Goal: Task Accomplishment & Management: Manage account settings

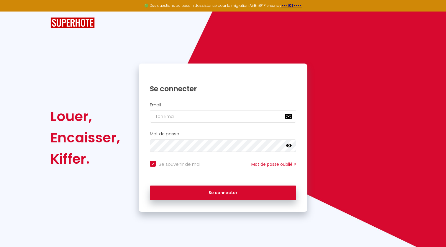
type input "l"
checkbox input "true"
type input "la"
checkbox input "true"
type input "lae"
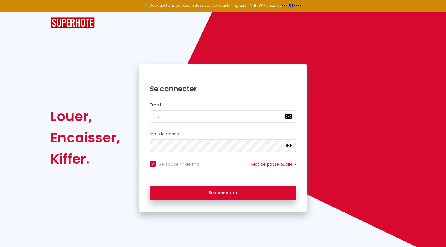
checkbox input "true"
type input "laet"
checkbox input "true"
type input "laeti"
checkbox input "true"
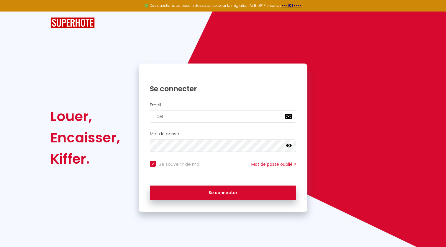
type input "laetis"
checkbox input "true"
type input "laetise"
checkbox input "true"
type input "laetiser"
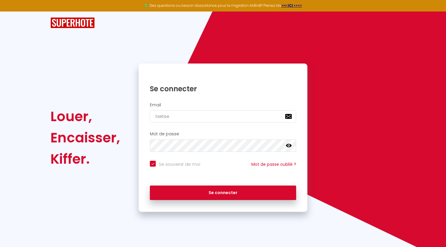
checkbox input "true"
type input "laetiserv"
checkbox input "true"
type input "laetiservi"
checkbox input "true"
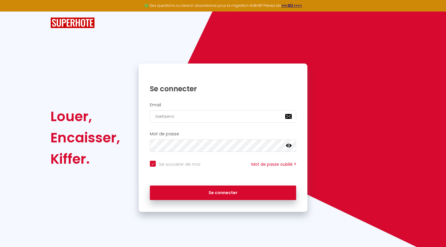
type input "laetiservic"
checkbox input "true"
type input "laetiservice"
checkbox input "true"
type input "laetiservices"
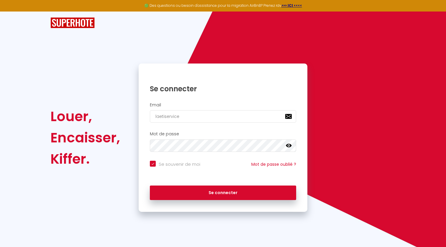
checkbox input "true"
type input "laetiservices1"
checkbox input "true"
type input "laetiservices11"
checkbox input "true"
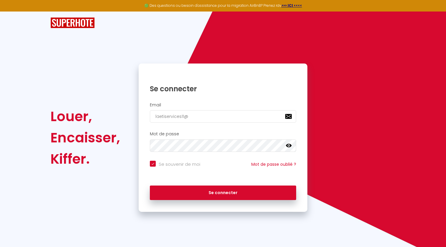
type input "laetiservices11@g"
checkbox input "true"
type input "laetiservices11@gm"
checkbox input "true"
type input "laetiservices11@gma"
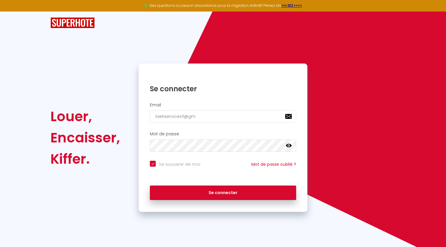
checkbox input "true"
type input "laetiservices11@gmai"
checkbox input "true"
type input "laetiservices11@gmail"
checkbox input "true"
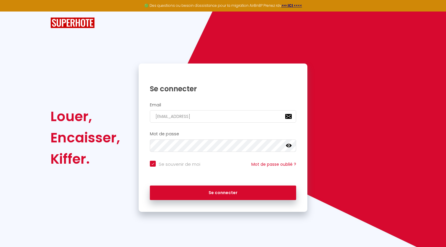
type input "laetiservices11@gmail."
checkbox input "true"
type input "laetiservices11@gmail.c"
checkbox input "true"
type input "laetiservices11@gmail.co"
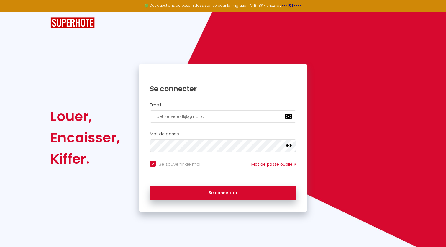
checkbox input "true"
type input "[EMAIL_ADDRESS][DOMAIN_NAME]"
checkbox input "true"
type input "[EMAIL_ADDRESS][DOMAIN_NAME]"
click at [223, 192] on button "Se connecter" at bounding box center [223, 192] width 146 height 15
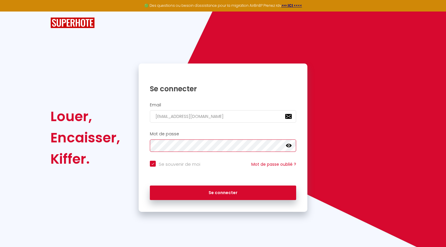
checkbox input "true"
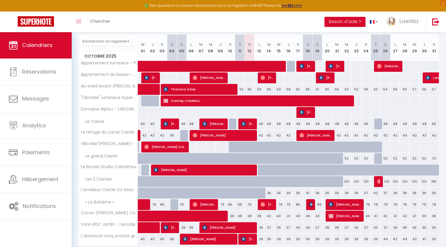
scroll to position [65, 0]
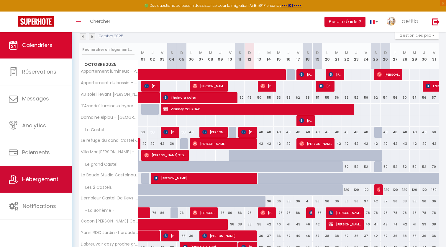
click at [45, 181] on span "Hébergement" at bounding box center [40, 178] width 36 height 7
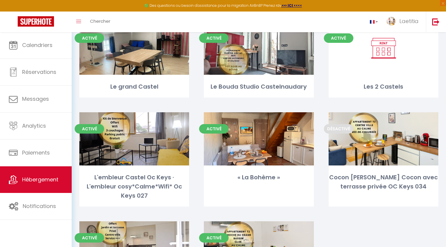
scroll to position [163, 0]
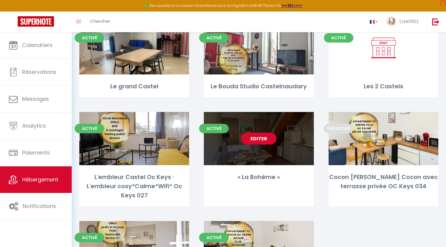
click at [272, 154] on div "Editer" at bounding box center [259, 138] width 110 height 53
click at [254, 154] on div "Editer" at bounding box center [259, 138] width 110 height 53
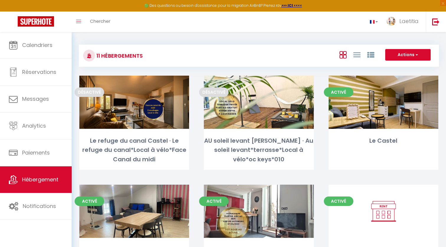
select select "3"
select select "2"
select select "1"
select select "28"
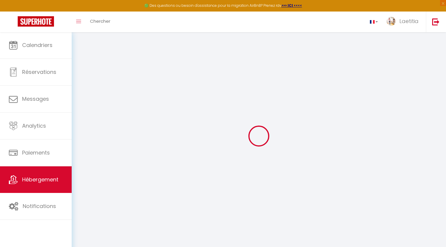
select select
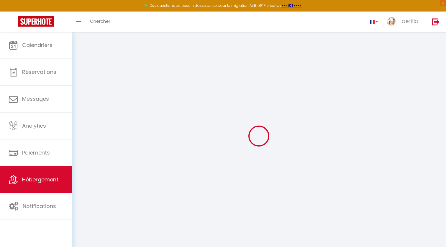
select select
checkbox input "false"
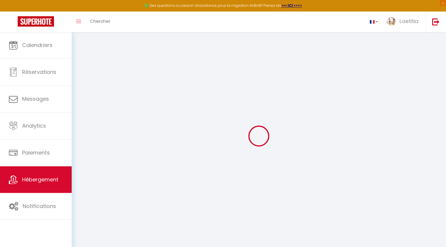
select select
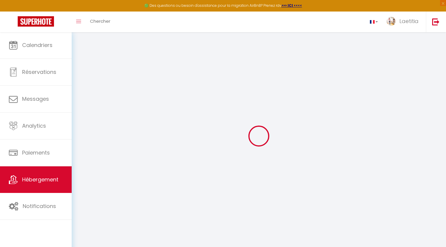
select select
checkbox input "false"
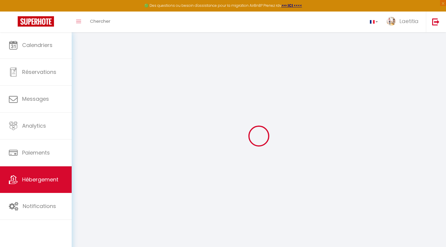
checkbox input "false"
select select
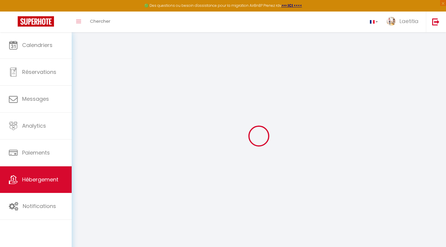
select select
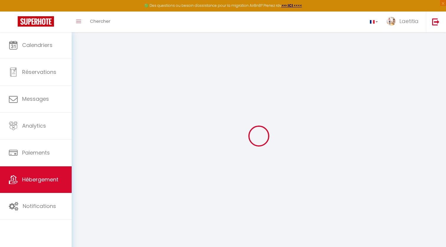
checkbox input "false"
select select
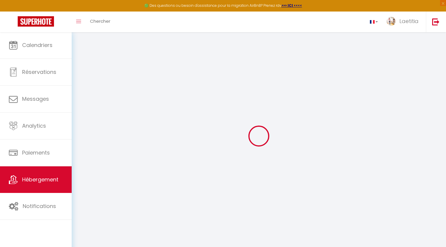
select select
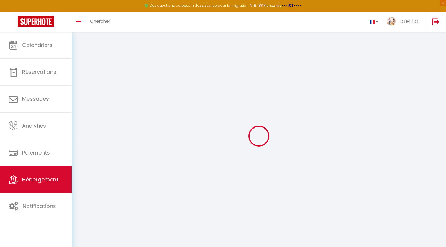
select select
checkbox input "false"
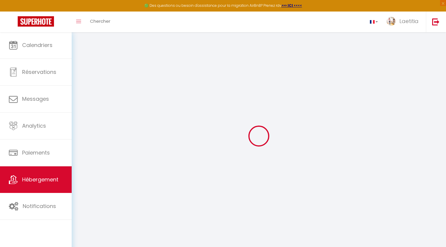
checkbox input "false"
select select
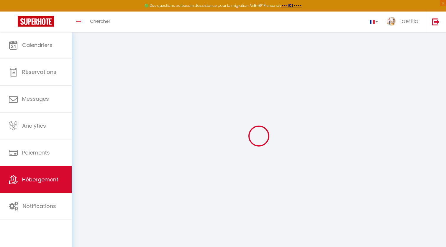
select select
checkbox input "false"
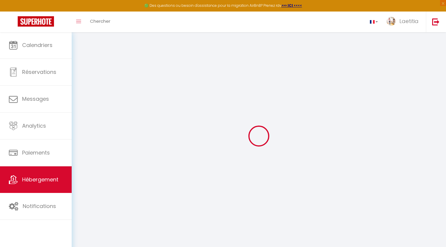
checkbox input "false"
select select
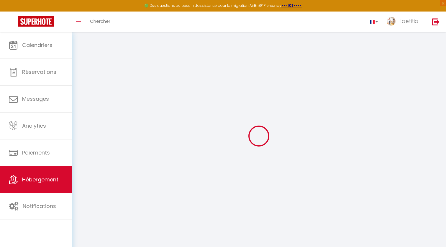
type input "« La Bohème »"
type input "Laetitia"
type input "RAYNIE"
type input "68"
type input "25"
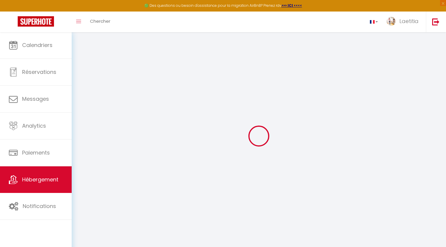
select select
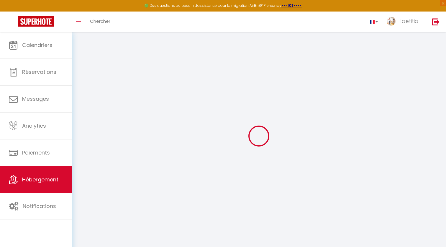
type input "Rue de l'Ourmeto"
type input "11400"
type input "[GEOGRAPHIC_DATA]"
type input "[EMAIL_ADDRESS][DOMAIN_NAME]"
select select
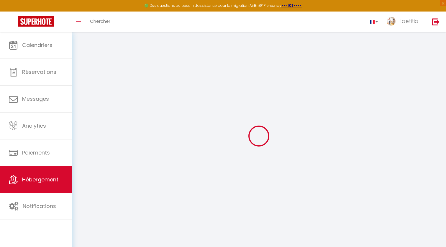
checkbox input "false"
select select
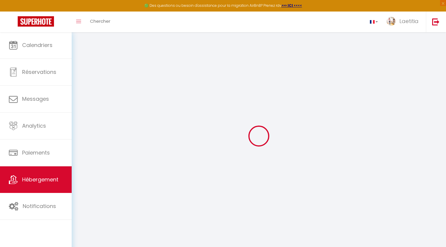
select select
type input "0"
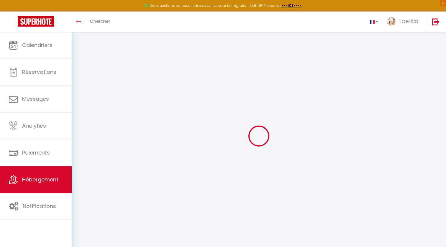
select select
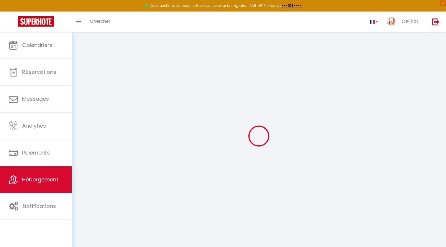
select select
checkbox input "false"
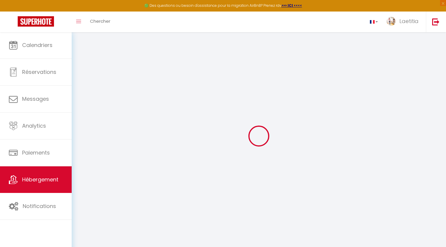
select select
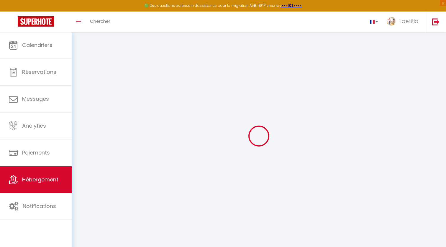
select select
checkbox input "false"
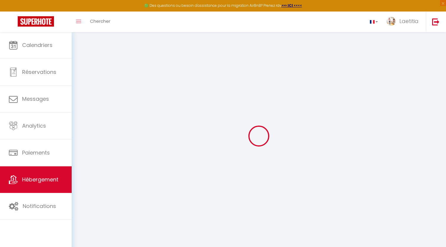
select select
checkbox input "false"
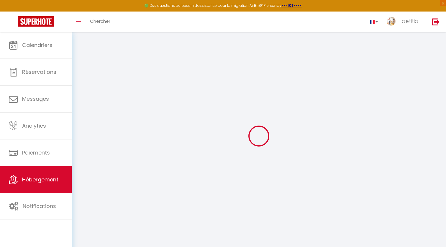
checkbox input "false"
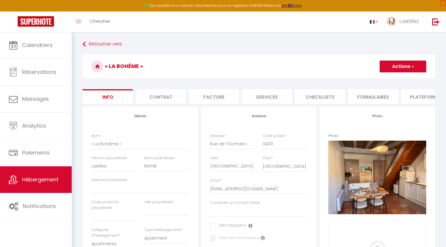
select select
checkbox input "false"
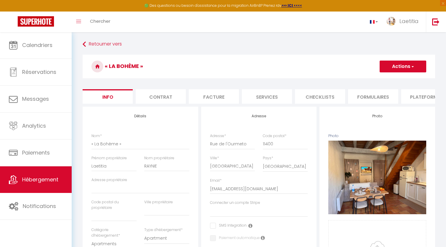
checkbox input "false"
click at [178, 94] on li "Contrat" at bounding box center [161, 96] width 50 height 14
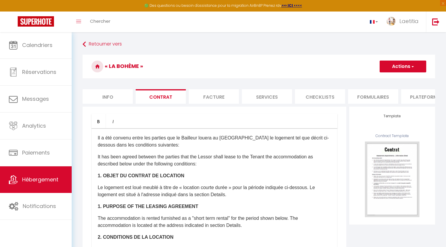
click at [205, 97] on li "Facture" at bounding box center [214, 96] width 50 height 14
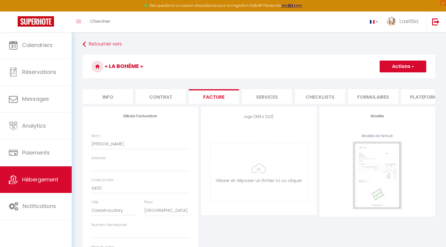
select select "EUR"
select select
click at [271, 97] on li "Services" at bounding box center [267, 96] width 50 height 14
select select
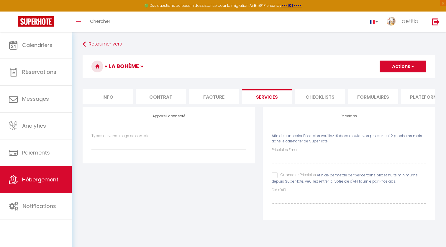
click at [323, 100] on li "Checklists" at bounding box center [320, 96] width 50 height 14
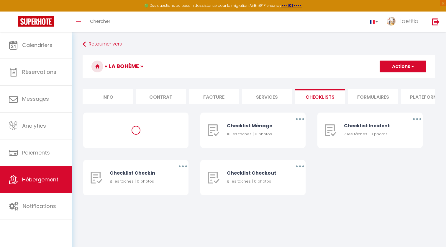
click at [366, 98] on li "Formulaires" at bounding box center [373, 96] width 50 height 14
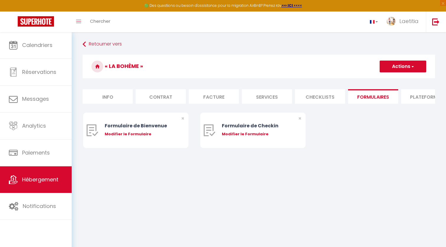
click at [422, 95] on li "Plateformes" at bounding box center [426, 96] width 50 height 14
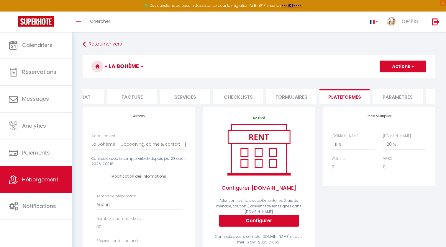
scroll to position [0, 84]
click at [404, 95] on li "Paramètres" at bounding box center [395, 96] width 50 height 14
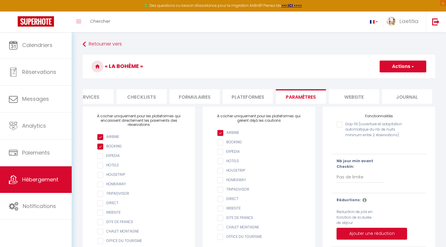
click at [414, 97] on li "Journal" at bounding box center [407, 96] width 50 height 14
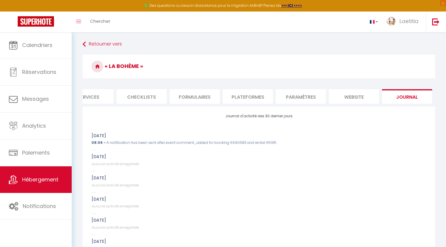
click at [370, 98] on li "website" at bounding box center [354, 96] width 50 height 14
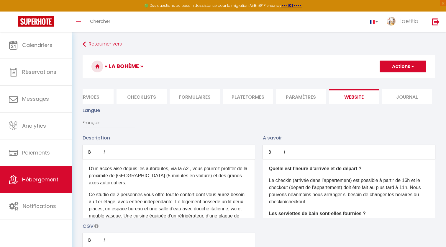
click at [311, 98] on li "Paramètres" at bounding box center [301, 96] width 50 height 14
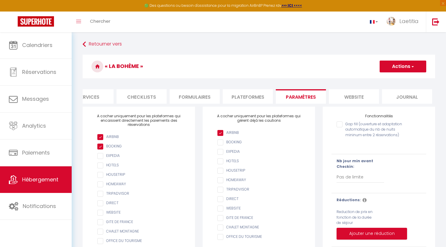
click at [253, 98] on li "Plateformes" at bounding box center [248, 96] width 50 height 14
select select
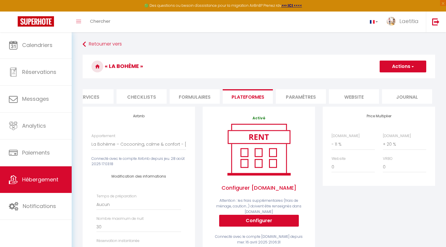
click at [203, 91] on li "Formulaires" at bounding box center [195, 96] width 50 height 14
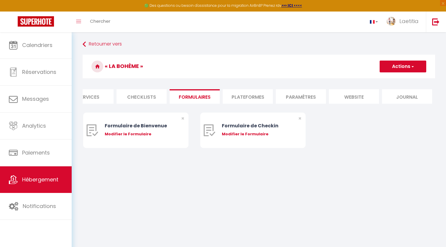
click at [147, 98] on li "Checklists" at bounding box center [142, 96] width 50 height 14
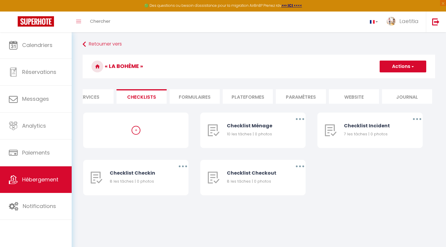
click at [91, 96] on li "Services" at bounding box center [88, 96] width 50 height 14
select select
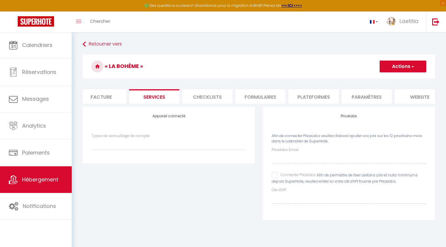
scroll to position [0, 112]
click at [109, 96] on li "Facture" at bounding box center [102, 96] width 50 height 14
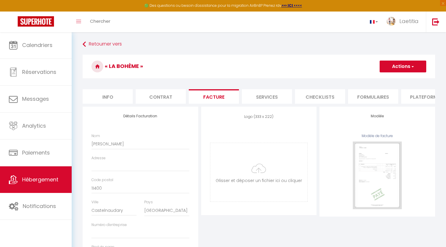
click at [161, 92] on li "Contrat" at bounding box center [161, 96] width 50 height 14
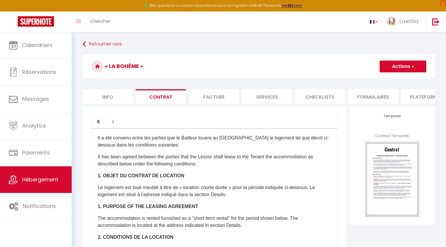
click at [122, 97] on li "Info" at bounding box center [108, 96] width 50 height 14
select select
checkbox input "false"
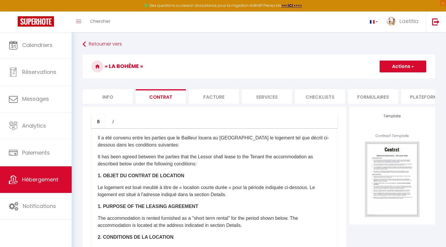
checkbox input "false"
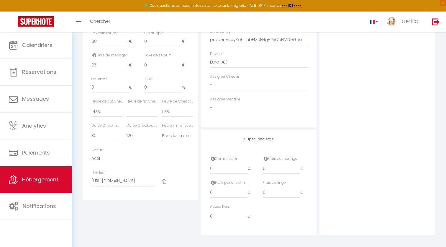
scroll to position [270, 0]
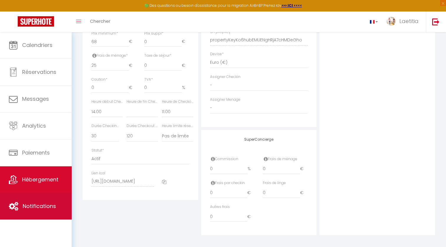
click at [37, 211] on link "Notifications" at bounding box center [36, 206] width 72 height 27
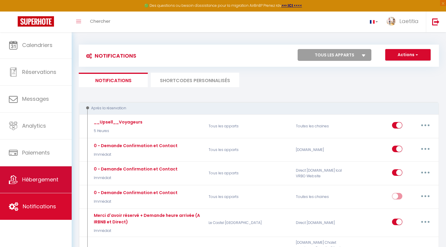
click at [42, 184] on link "Hébergement" at bounding box center [36, 179] width 72 height 27
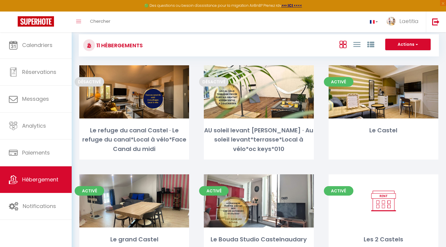
scroll to position [10, 0]
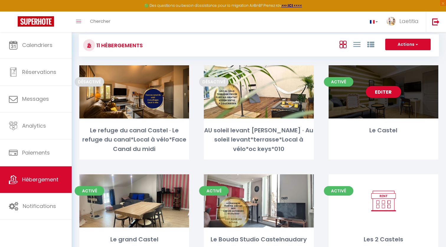
click at [427, 120] on div "Activé Editer Le Castel" at bounding box center [384, 112] width 110 height 94
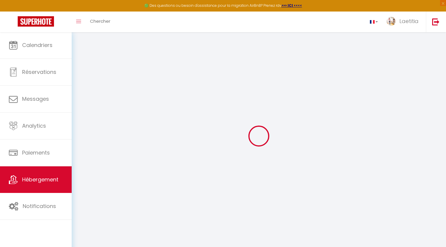
select select
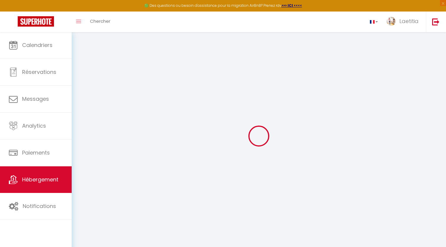
select select
checkbox input "false"
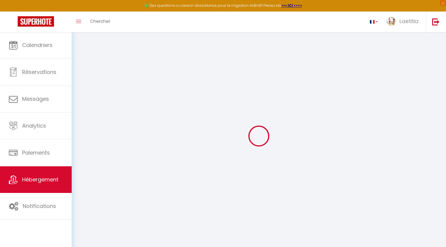
select select
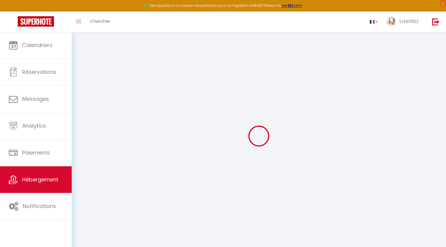
select select
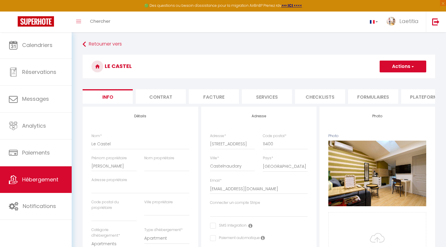
click at [174, 95] on li "Contrat" at bounding box center [161, 96] width 50 height 14
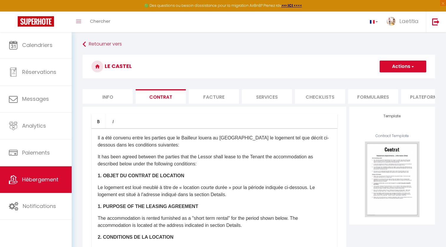
click at [213, 92] on li "Facture" at bounding box center [214, 96] width 50 height 14
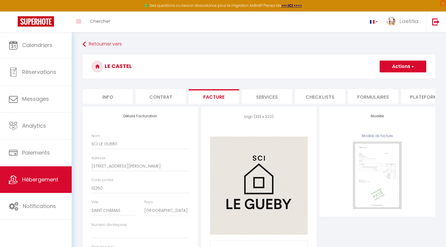
click at [259, 96] on li "Services" at bounding box center [267, 96] width 50 height 14
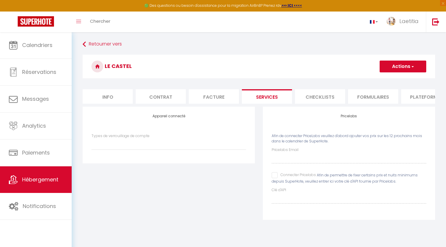
click at [324, 96] on li "Checklists" at bounding box center [320, 96] width 50 height 14
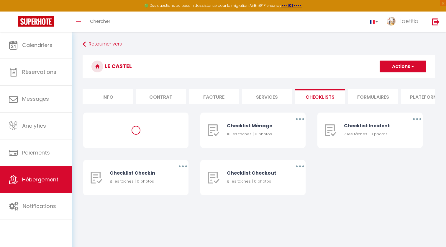
click at [384, 97] on li "Formulaires" at bounding box center [373, 96] width 50 height 14
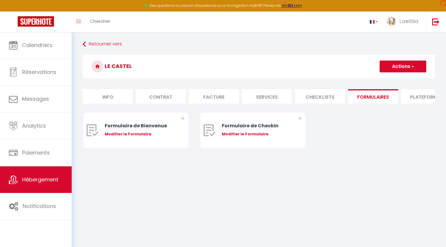
click at [421, 97] on li "Plateformes" at bounding box center [426, 96] width 50 height 14
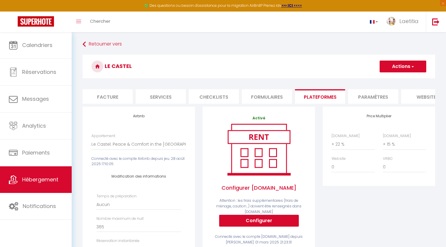
scroll to position [0, 107]
click at [383, 94] on li "Paramètres" at bounding box center [373, 96] width 50 height 14
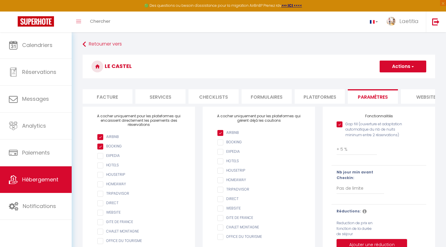
click at [430, 97] on li "website" at bounding box center [426, 96] width 50 height 14
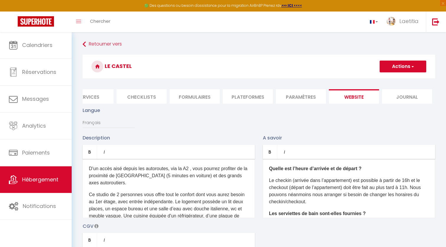
scroll to position [0, 179]
click at [406, 96] on li "Journal" at bounding box center [407, 96] width 50 height 14
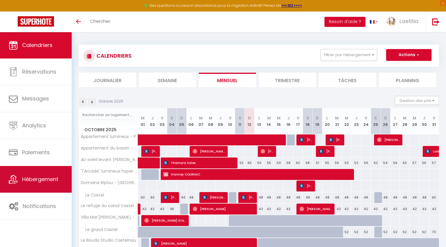
click at [40, 176] on span "Hébergement" at bounding box center [40, 178] width 36 height 7
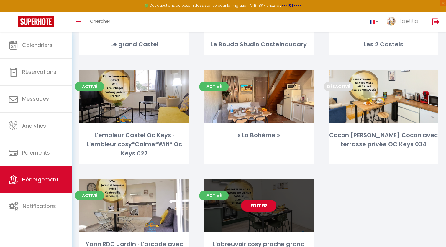
scroll to position [221, 0]
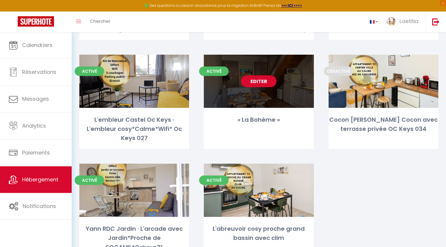
click at [302, 110] on div "Activé Editer « La Bohème »" at bounding box center [259, 102] width 110 height 94
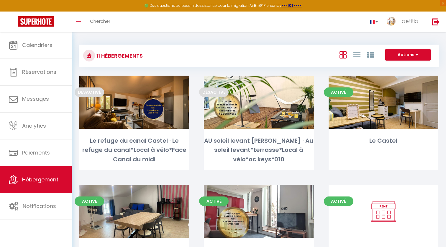
select select "3"
select select "2"
select select "1"
select select "28"
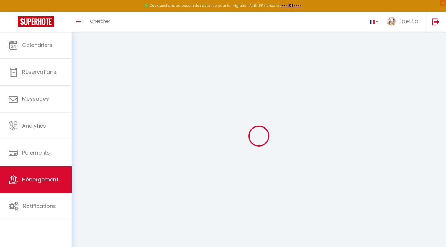
select select
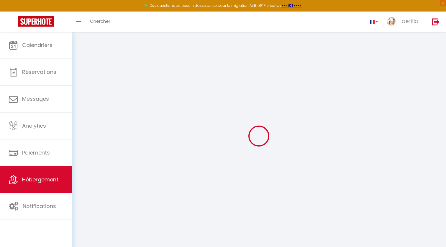
select select
checkbox input "false"
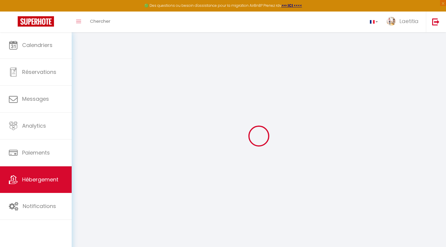
select select
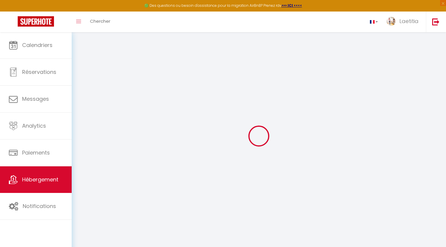
select select
checkbox input "false"
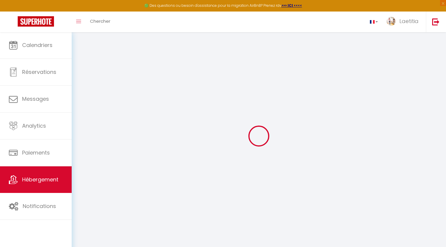
checkbox input "false"
select select
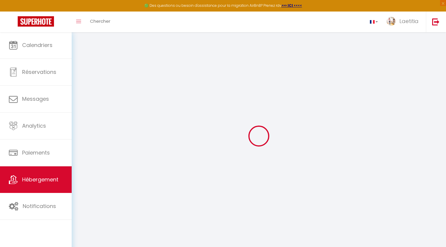
select select
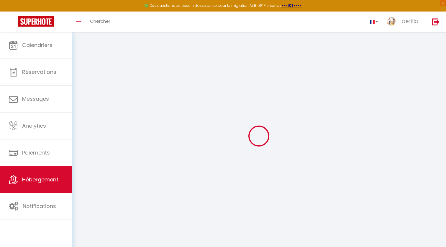
checkbox input "false"
select select
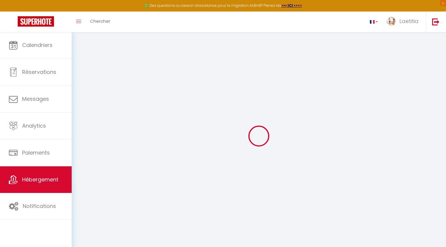
select select
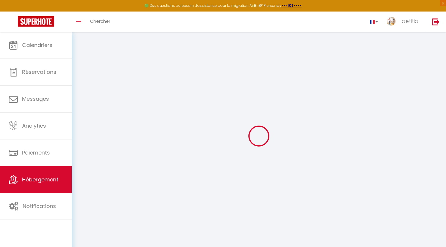
select select
checkbox input "false"
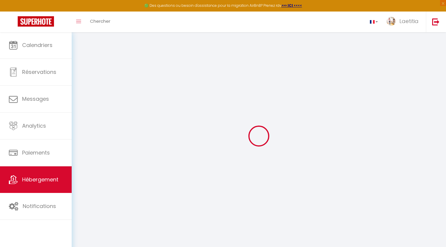
checkbox input "false"
select select
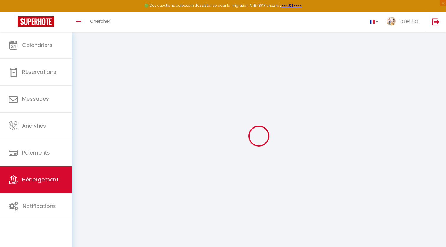
select select
checkbox input "false"
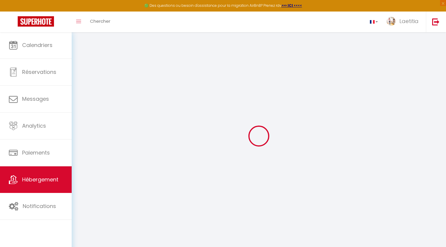
checkbox input "false"
select select
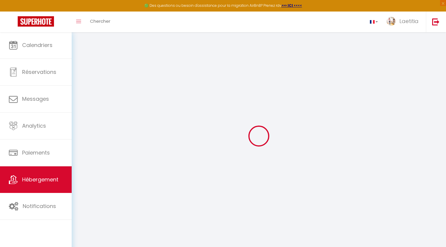
select select
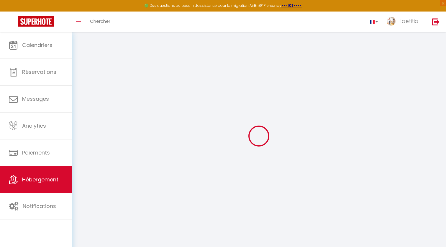
select select
checkbox input "false"
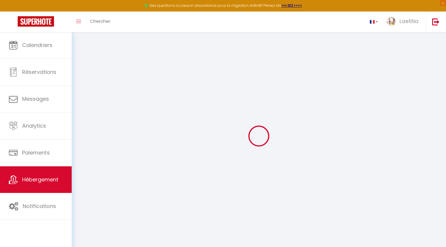
select select
type input "« La Bohème »"
type input "Laetitia"
type input "RAYNIE"
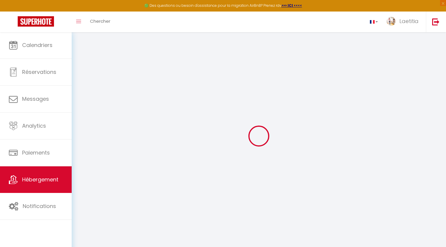
type input "68"
type input "25"
select select
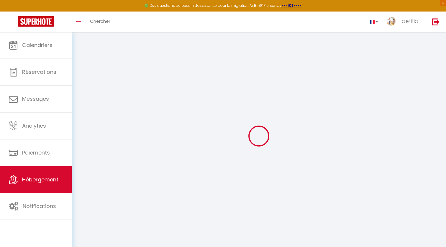
select select
type input "Rue de l'Ourmeto"
type input "11400"
type input "[GEOGRAPHIC_DATA]"
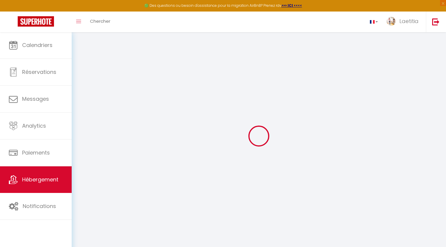
type input "[EMAIL_ADDRESS][DOMAIN_NAME]"
select select
checkbox input "false"
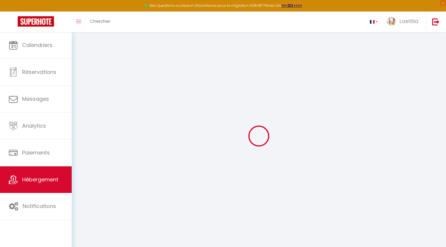
checkbox input "false"
select select
type input "0"
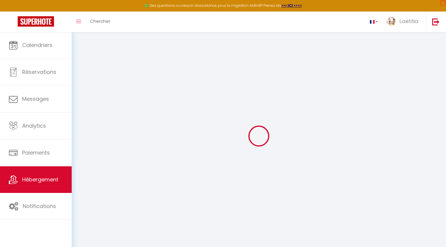
type input "0"
select select
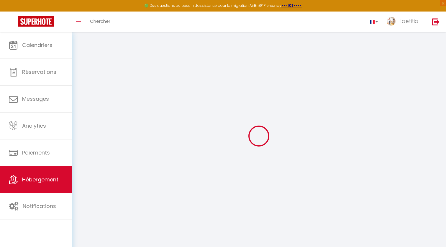
select select
checkbox input "false"
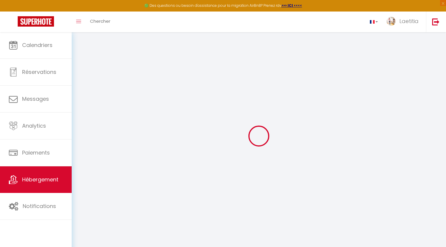
checkbox input "false"
select select
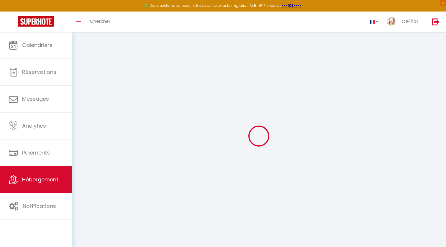
select select
checkbox input "false"
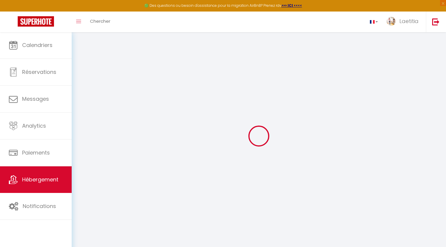
checkbox input "false"
select select
checkbox input "false"
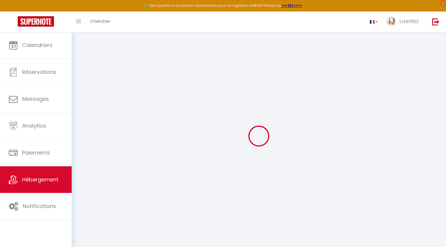
checkbox input "false"
select select "14:00"
select select
select select "11:00"
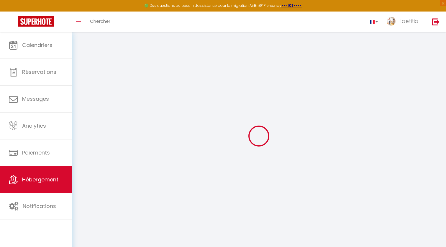
select select "30"
select select "120"
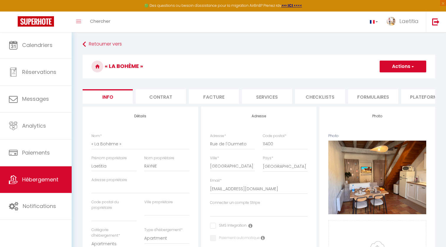
select select
checkbox input "false"
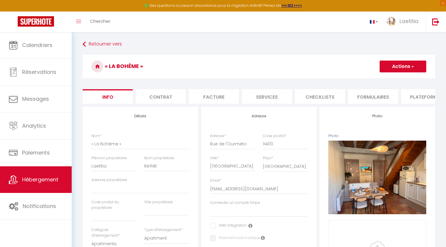
checkbox input "false"
select select
checkbox input "false"
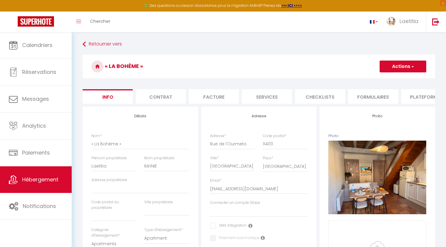
checkbox input "false"
click at [177, 94] on li "Contrat" at bounding box center [161, 96] width 50 height 14
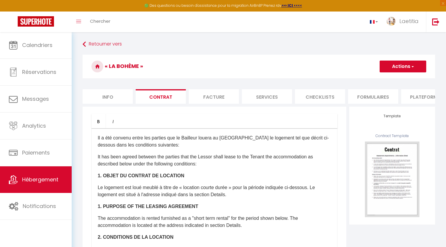
click at [207, 95] on li "Facture" at bounding box center [214, 96] width 50 height 14
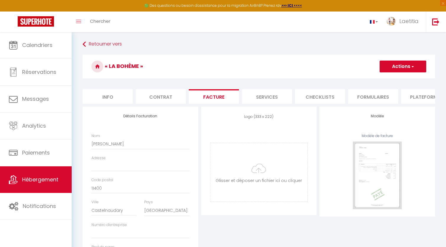
click at [263, 98] on li "Services" at bounding box center [267, 96] width 50 height 14
select select
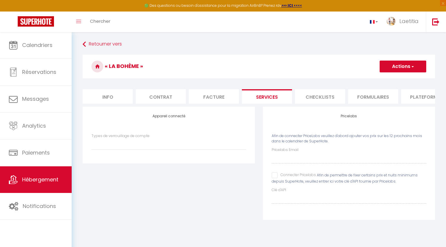
click at [317, 96] on li "Checklists" at bounding box center [320, 96] width 50 height 14
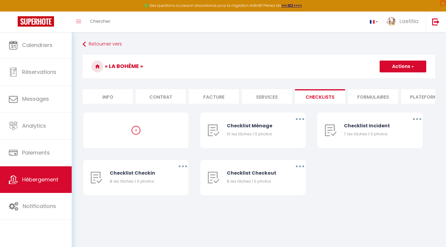
click at [359, 97] on li "Formulaires" at bounding box center [373, 96] width 50 height 14
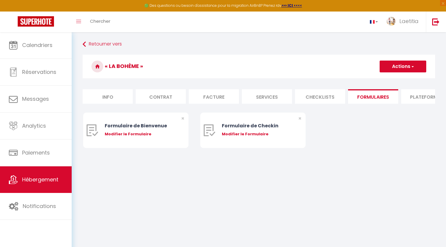
click at [425, 94] on li "Plateformes" at bounding box center [426, 96] width 50 height 14
select select
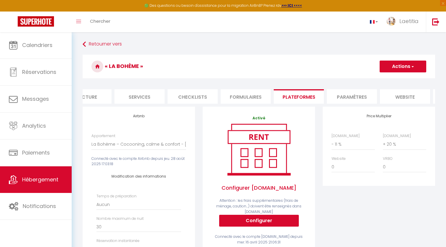
scroll to position [0, 133]
click at [345, 93] on li "Paramètres" at bounding box center [347, 96] width 50 height 14
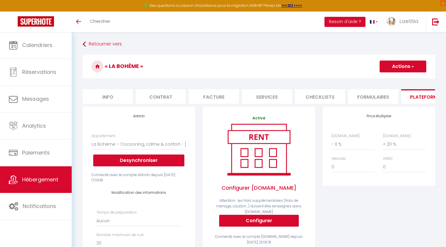
select select "8045-1392172618393810217"
select select "EUR"
select select
select select "- 11 %"
select select "+ 20 %"
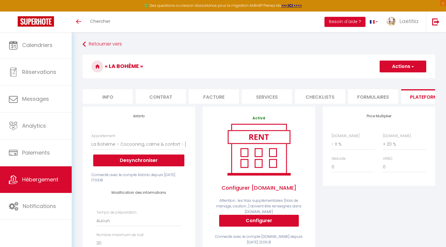
click at [417, 64] on button "Actions" at bounding box center [403, 67] width 47 height 12
click at [303, 69] on h3 "« La Bohème »" at bounding box center [259, 67] width 353 height 24
click at [115, 95] on li "Info" at bounding box center [108, 96] width 50 height 14
select select
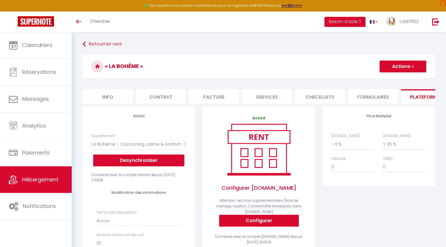
checkbox input "false"
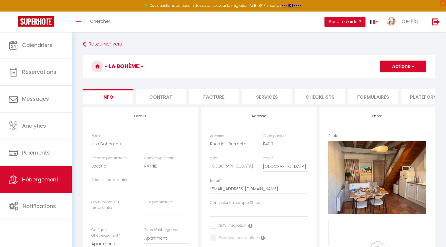
click at [28, 185] on link "Hébergement" at bounding box center [36, 179] width 72 height 27
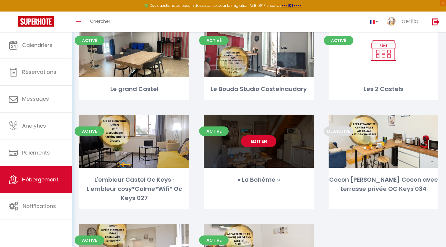
scroll to position [164, 0]
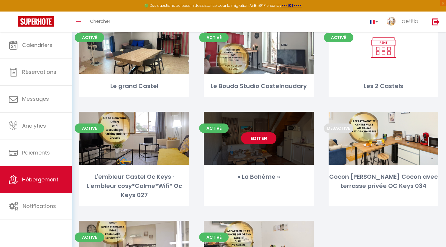
click at [266, 136] on link "Editer" at bounding box center [258, 138] width 35 height 12
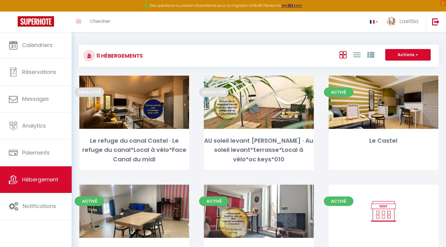
select select "4"
select select "2"
select select "1"
select select "14:00"
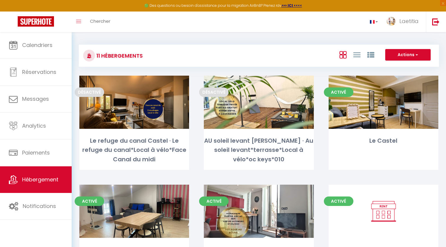
select select
select select "11:00"
select select "30"
select select "120"
select select "28"
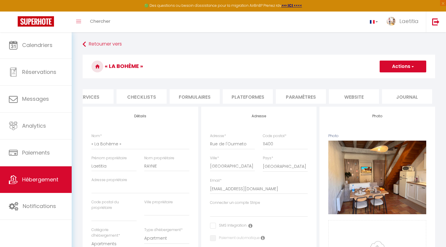
scroll to position [0, 179]
click at [415, 92] on li "Journal" at bounding box center [407, 96] width 50 height 14
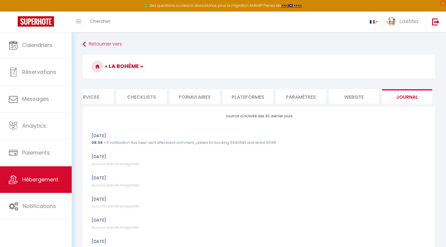
click at [358, 99] on li "website" at bounding box center [354, 96] width 50 height 14
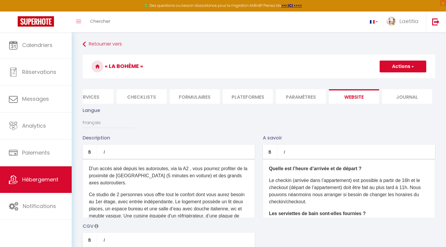
click at [309, 96] on li "Paramètres" at bounding box center [301, 96] width 50 height 14
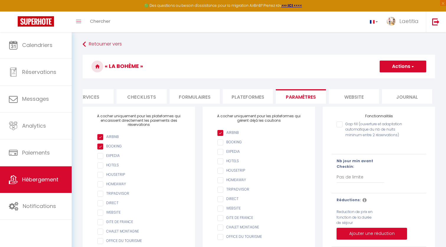
click at [247, 97] on li "Plateformes" at bounding box center [248, 96] width 50 height 14
select select
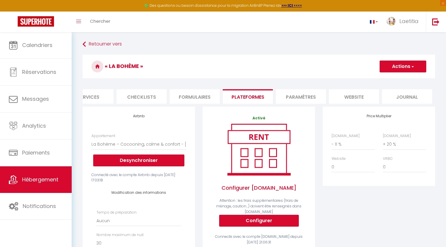
click at [204, 94] on li "Formulaires" at bounding box center [195, 96] width 50 height 14
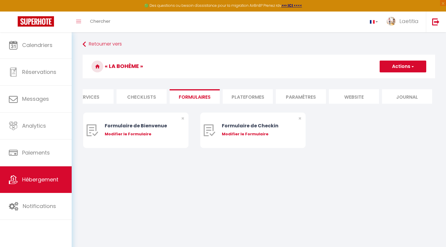
click at [149, 99] on li "Checklists" at bounding box center [142, 96] width 50 height 14
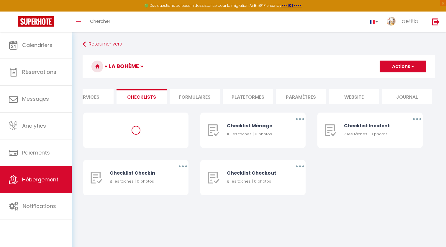
click at [108, 94] on li "Services" at bounding box center [88, 96] width 50 height 14
select select
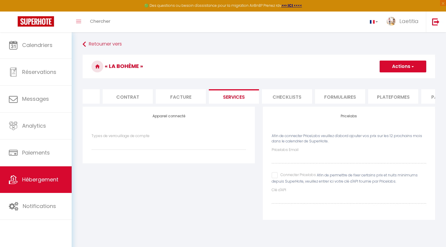
scroll to position [0, 27]
click at [195, 96] on li "Facture" at bounding box center [186, 96] width 50 height 14
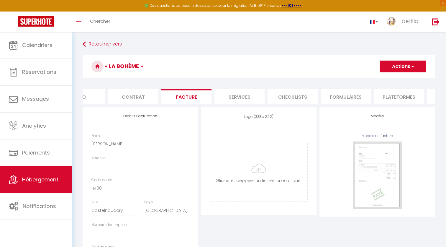
click at [139, 97] on li "Contrat" at bounding box center [133, 96] width 50 height 14
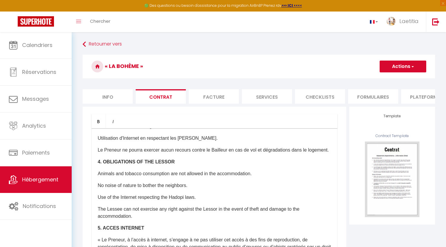
click at [115, 91] on li "Info" at bounding box center [108, 96] width 50 height 14
select select
checkbox input "false"
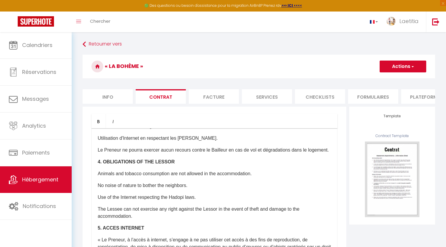
checkbox input "false"
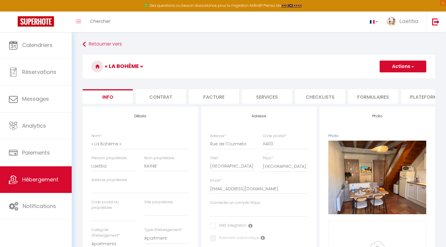
click at [417, 64] on button "Actions" at bounding box center [403, 67] width 47 height 12
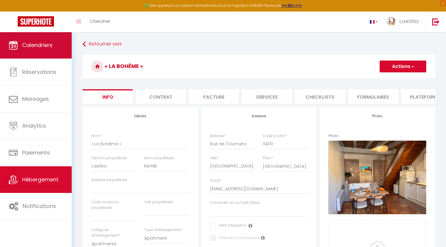
click at [55, 45] on link "Calendriers" at bounding box center [36, 45] width 72 height 27
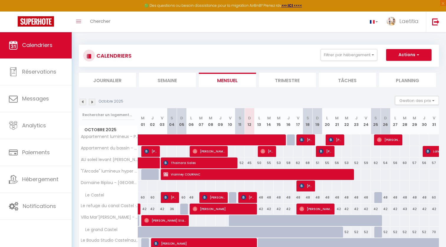
click at [92, 102] on img at bounding box center [92, 102] width 6 height 6
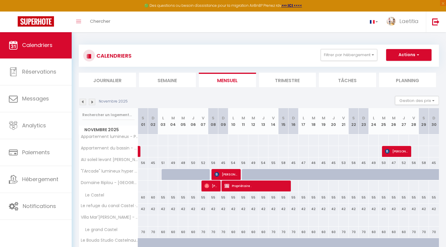
click at [92, 102] on img at bounding box center [92, 102] width 6 height 6
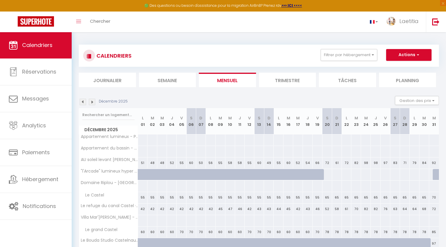
click at [92, 102] on img at bounding box center [92, 102] width 6 height 6
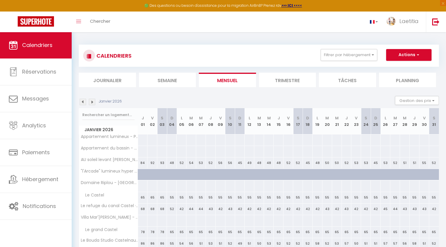
click at [92, 102] on img at bounding box center [92, 102] width 6 height 6
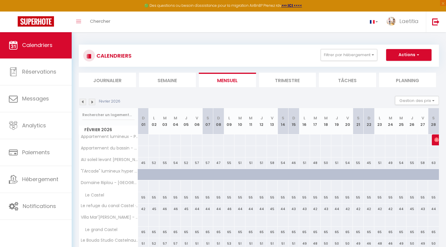
click at [92, 102] on img at bounding box center [92, 102] width 6 height 6
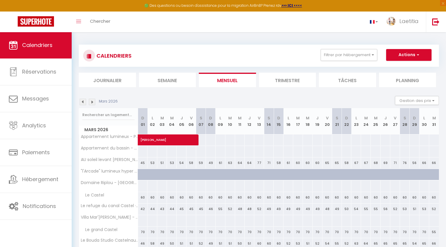
click at [83, 102] on img at bounding box center [83, 102] width 6 height 6
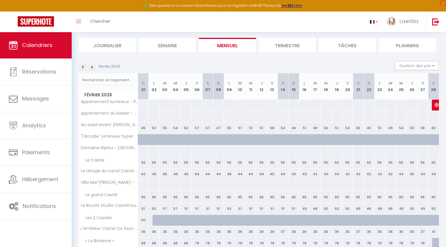
scroll to position [37, 0]
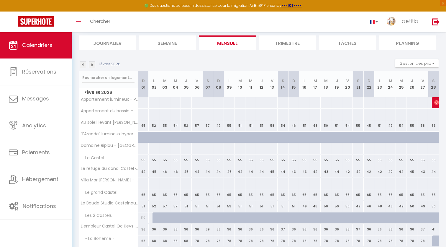
click at [93, 64] on img at bounding box center [92, 64] width 6 height 6
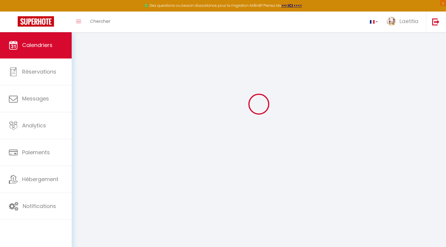
scroll to position [32, 0]
select select
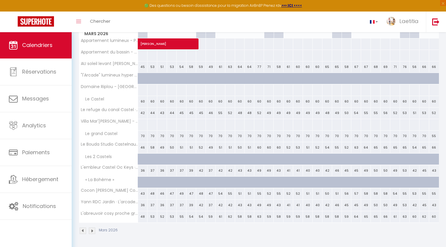
scroll to position [96, 0]
click at [155, 178] on div at bounding box center [153, 182] width 10 height 11
type input "68"
select select "1"
type input "Lun 02 Mars 2026"
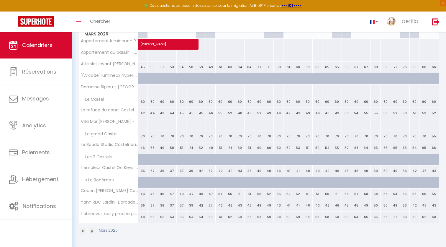
type input "Mar 03 Mars 2026"
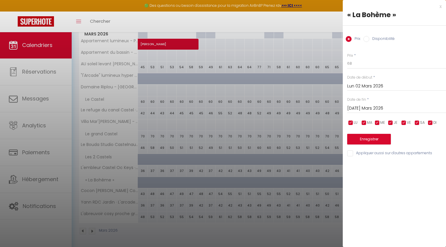
click at [368, 39] on input "Disponibilité" at bounding box center [367, 39] width 6 height 6
radio input "true"
radio input "false"
click at [370, 138] on button "Enregistrer" at bounding box center [369, 139] width 44 height 11
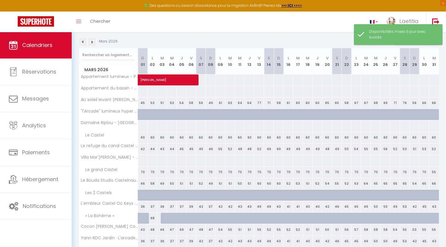
scroll to position [75, 0]
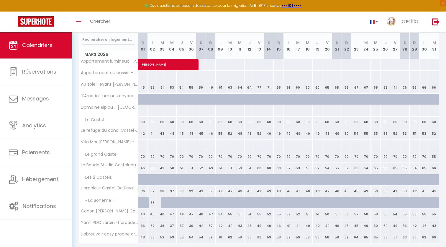
click at [144, 200] on div at bounding box center [143, 202] width 10 height 11
select select "1"
type input "Dim 01 Mars 2026"
type input "Lun 02 Mars 2026"
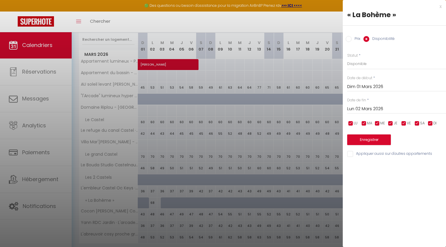
click at [352, 123] on input "checkbox" at bounding box center [351, 123] width 6 height 6
checkbox input "false"
click at [366, 121] on input "checkbox" at bounding box center [364, 123] width 6 height 6
checkbox input "false"
click at [376, 123] on input "checkbox" at bounding box center [378, 123] width 6 height 6
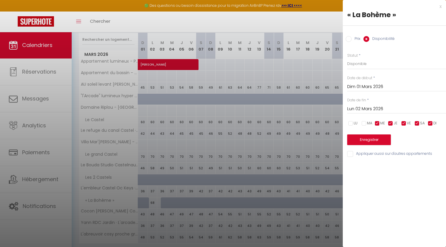
checkbox input "false"
click at [388, 122] on input "checkbox" at bounding box center [391, 123] width 6 height 6
checkbox input "false"
click at [404, 122] on input "checkbox" at bounding box center [404, 123] width 6 height 6
checkbox input "false"
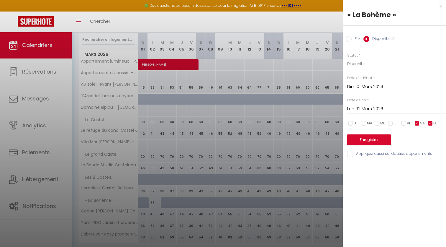
click at [418, 121] on input "checkbox" at bounding box center [417, 123] width 6 height 6
checkbox input "false"
click at [431, 122] on input "checkbox" at bounding box center [431, 123] width 6 height 6
checkbox input "false"
click at [382, 136] on button "Enregistrer" at bounding box center [369, 139] width 44 height 11
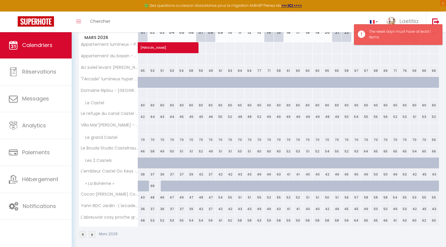
scroll to position [93, 0]
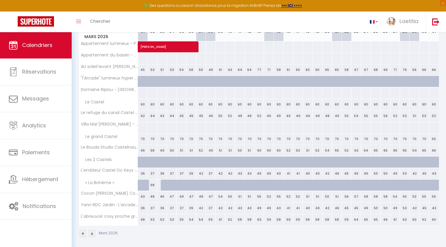
click at [143, 184] on div at bounding box center [146, 188] width 10 height 11
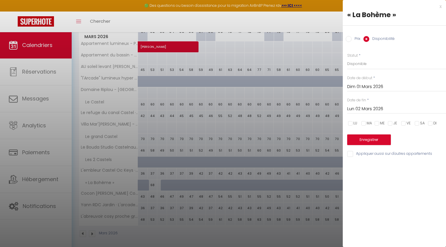
click at [370, 106] on input "Lun 02 Mars 2026" at bounding box center [396, 109] width 99 height 8
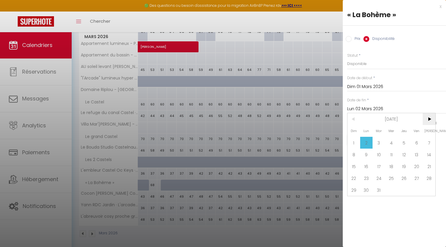
click at [431, 120] on span ">" at bounding box center [429, 119] width 13 height 12
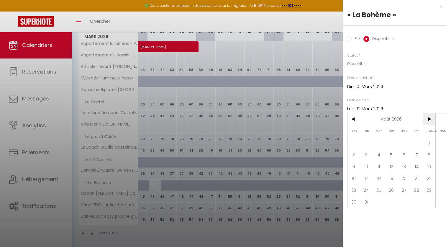
click at [431, 120] on span ">" at bounding box center [429, 119] width 13 height 12
click at [405, 188] on span "31" at bounding box center [404, 190] width 13 height 12
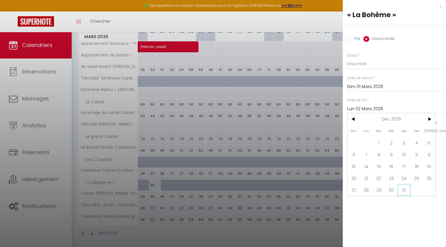
type input "Jeu 31 Décembre 2026"
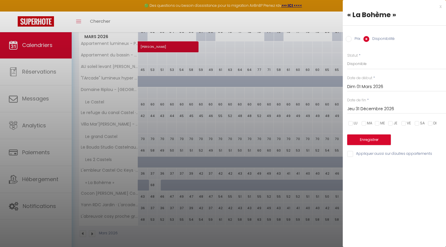
click at [386, 140] on button "Enregistrer" at bounding box center [369, 139] width 44 height 11
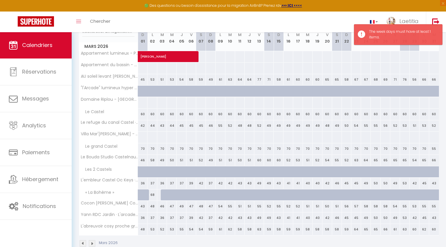
scroll to position [87, 0]
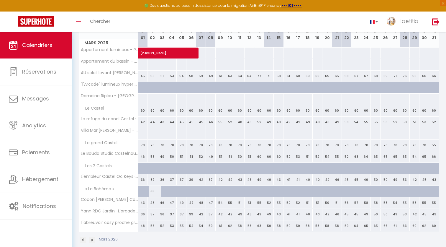
click at [203, 190] on div at bounding box center [205, 194] width 10 height 11
type input "Sam 07 Mars 2026"
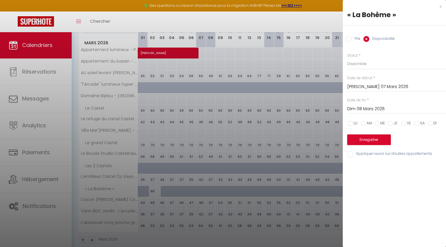
click at [371, 107] on input "Dim 08 Mars 2026" at bounding box center [396, 109] width 99 height 8
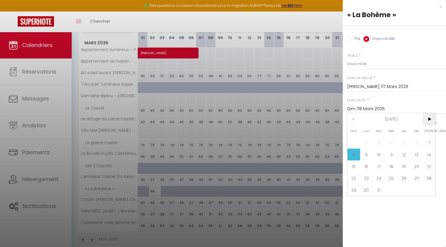
click at [432, 121] on span ">" at bounding box center [429, 119] width 13 height 12
click at [432, 122] on span ">" at bounding box center [429, 119] width 13 height 12
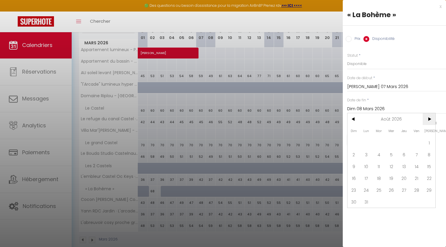
click at [432, 122] on span ">" at bounding box center [429, 119] width 13 height 12
click at [396, 189] on span "30" at bounding box center [392, 190] width 13 height 12
type input "Mer 30 Septembre 2026"
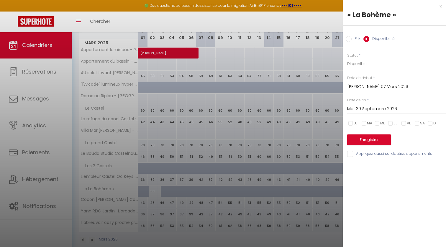
click at [352, 123] on input "checkbox" at bounding box center [351, 123] width 6 height 6
checkbox input "true"
click at [361, 123] on input "checkbox" at bounding box center [364, 123] width 6 height 6
checkbox input "true"
click at [378, 125] on input "checkbox" at bounding box center [378, 123] width 6 height 6
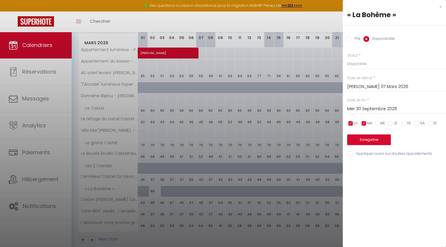
checkbox input "true"
click at [391, 123] on input "checkbox" at bounding box center [391, 123] width 6 height 6
checkbox input "true"
click at [403, 123] on input "checkbox" at bounding box center [404, 123] width 6 height 6
checkbox input "true"
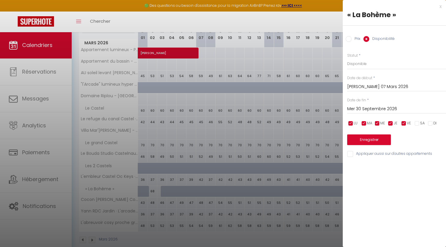
click at [416, 125] on input "checkbox" at bounding box center [417, 123] width 6 height 6
checkbox input "true"
click at [433, 123] on input "checkbox" at bounding box center [431, 123] width 6 height 6
checkbox input "true"
click at [377, 135] on button "Enregistrer" at bounding box center [369, 139] width 44 height 11
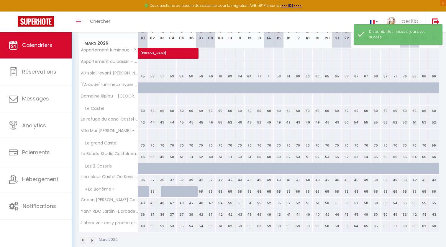
scroll to position [89, 0]
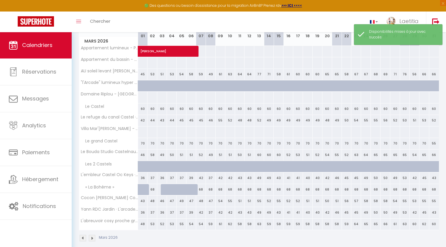
click at [174, 188] on div at bounding box center [176, 192] width 10 height 11
select select "1"
type input "Mer 04 Mars 2026"
type input "Jeu 05 Mars 2026"
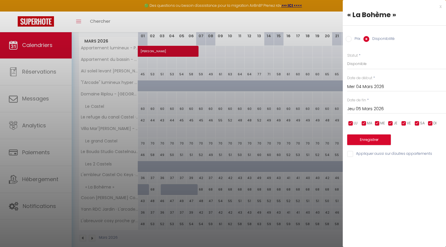
click at [368, 87] on input "Mer 04 Mars 2026" at bounding box center [396, 87] width 99 height 8
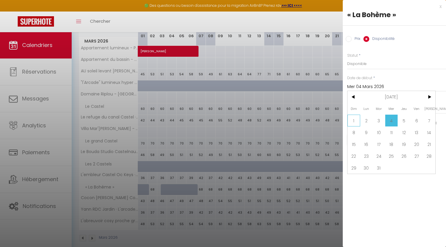
click at [354, 121] on span "1" at bounding box center [354, 121] width 13 height 12
type input "Dim 01 Mars 2026"
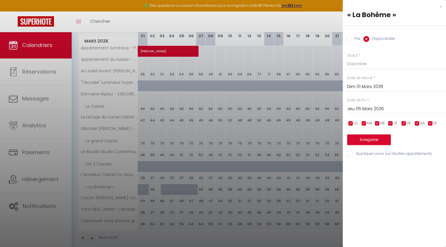
click at [370, 106] on input "Jeu 05 Mars 2026" at bounding box center [396, 109] width 99 height 8
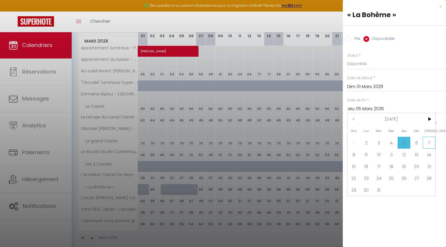
click at [429, 143] on span "7" at bounding box center [429, 143] width 13 height 12
type input "Sam 07 Mars 2026"
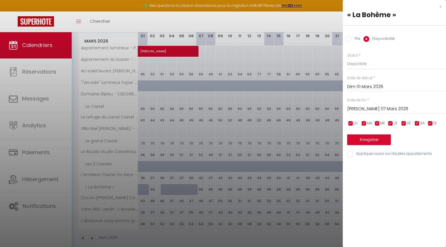
click at [373, 139] on button "Enregistrer" at bounding box center [369, 139] width 44 height 11
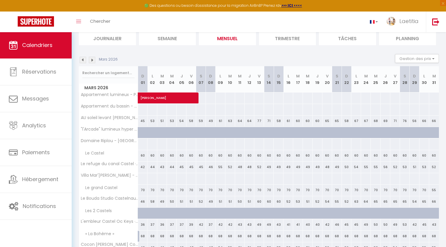
scroll to position [45, 0]
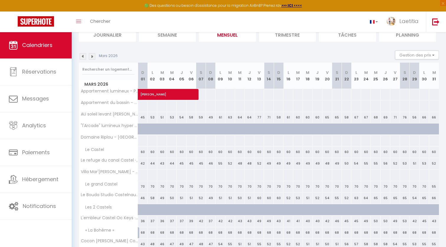
click at [92, 56] on img at bounding box center [92, 56] width 6 height 6
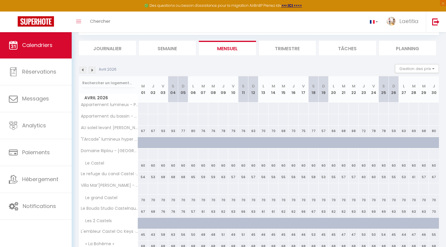
click at [91, 70] on img at bounding box center [92, 70] width 6 height 6
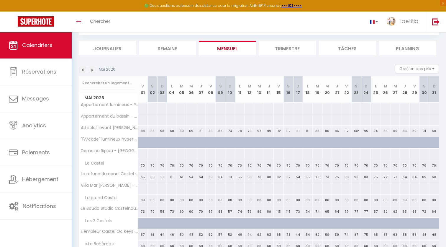
click at [91, 70] on img at bounding box center [92, 70] width 6 height 6
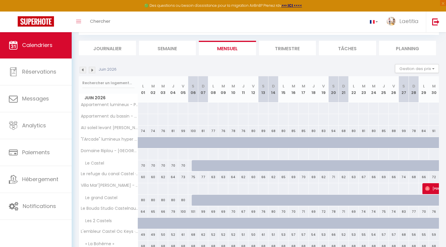
click at [91, 70] on img at bounding box center [92, 70] width 6 height 6
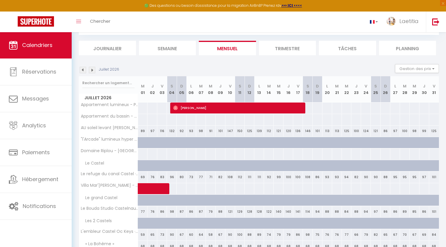
click at [91, 70] on img at bounding box center [92, 70] width 6 height 6
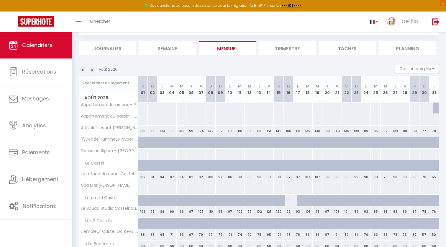
click at [91, 70] on img at bounding box center [92, 70] width 6 height 6
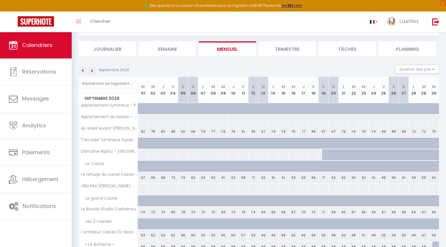
scroll to position [31, 0]
click at [81, 70] on img at bounding box center [83, 70] width 6 height 6
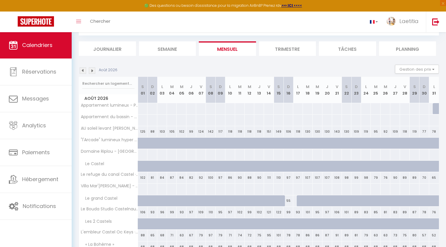
click at [81, 70] on img at bounding box center [83, 70] width 6 height 6
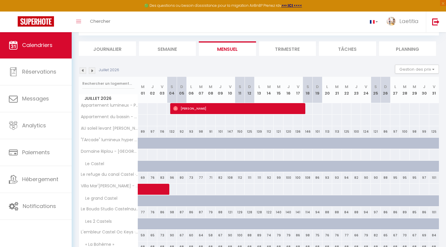
click at [81, 70] on img at bounding box center [83, 70] width 6 height 6
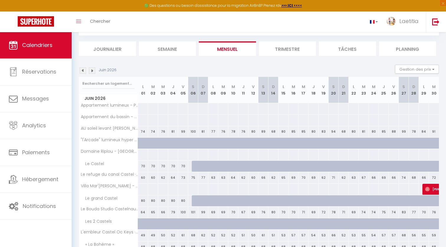
click at [81, 70] on img at bounding box center [83, 70] width 6 height 6
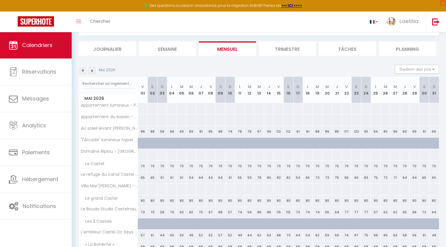
click at [81, 70] on img at bounding box center [83, 70] width 6 height 6
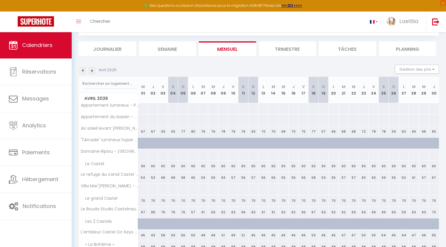
click at [81, 70] on img at bounding box center [83, 70] width 6 height 6
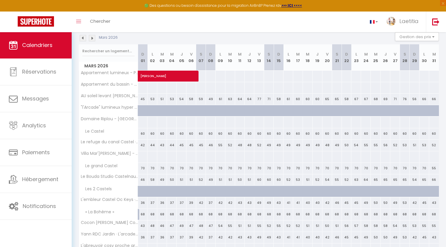
scroll to position [64, 0]
click at [138, 215] on div "68" at bounding box center [143, 213] width 10 height 11
select select "1"
type input "Dim 01 Mars 2026"
type input "Lun 02 Mars 2026"
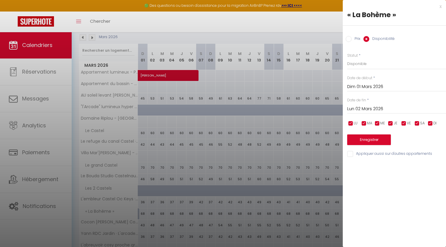
click at [84, 36] on div at bounding box center [223, 123] width 446 height 247
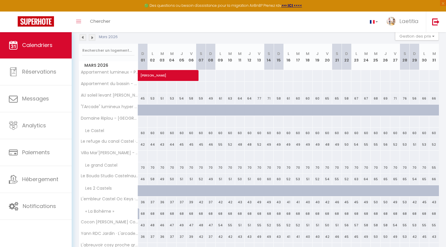
click at [83, 36] on img at bounding box center [83, 37] width 6 height 6
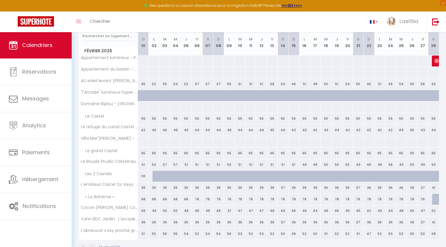
scroll to position [84, 0]
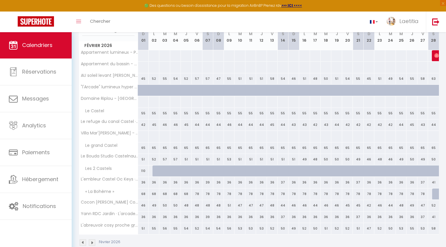
click at [435, 192] on div at bounding box center [437, 193] width 11 height 11
select select "1"
type input "Sam 28 Février 2026"
type input "Dim 01 Mars 2026"
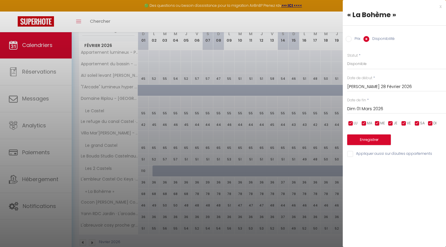
click at [383, 139] on button "Enregistrer" at bounding box center [369, 139] width 44 height 11
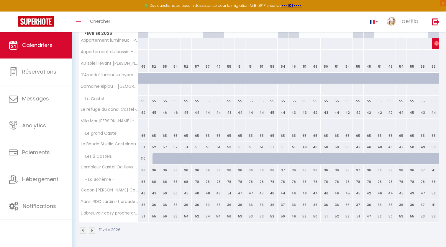
scroll to position [96, 0]
click at [83, 231] on img at bounding box center [83, 231] width 6 height 6
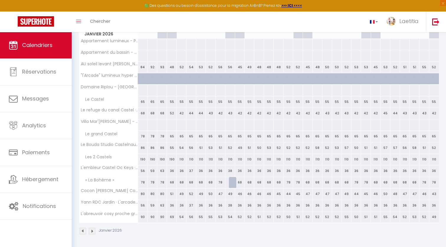
click at [236, 181] on div "68" at bounding box center [240, 182] width 10 height 11
select select "1"
type input "Dim 11 Janvier 2026"
type input "Lun 12 Janvier 2026"
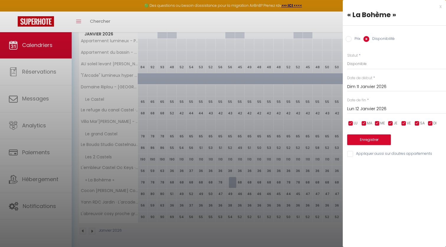
click at [363, 139] on button "Enregistrer" at bounding box center [369, 139] width 44 height 11
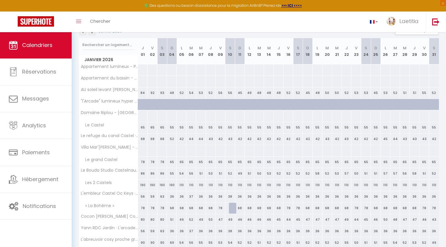
scroll to position [74, 0]
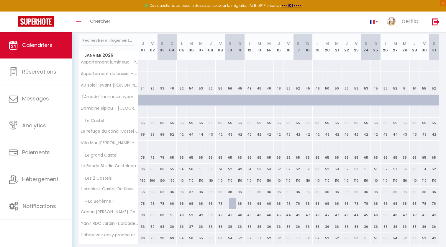
click at [271, 189] on div "36" at bounding box center [269, 192] width 10 height 11
select select "1"
type input "Mer 14 Janvier 2026"
type input "Jeu 15 Janvier 2026"
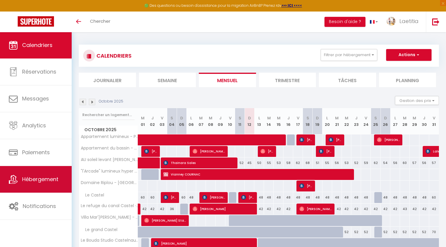
click at [47, 171] on link "Hébergement" at bounding box center [36, 179] width 72 height 27
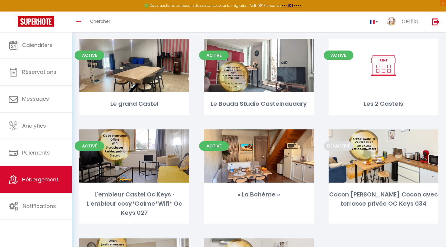
scroll to position [147, 0]
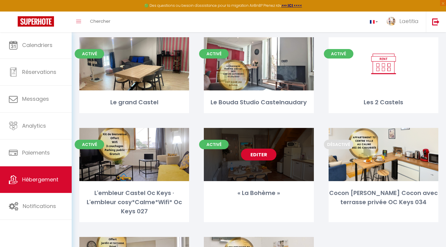
click at [260, 174] on div "Editer" at bounding box center [259, 154] width 110 height 53
select select "3"
select select "2"
select select "1"
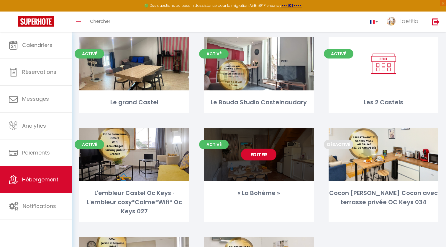
select select "28"
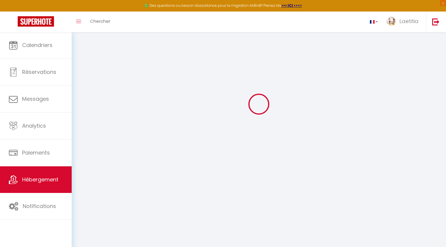
type input "« La Bohème »"
type input "Laetitia"
type input "RAYNIE"
type input "68"
type input "25"
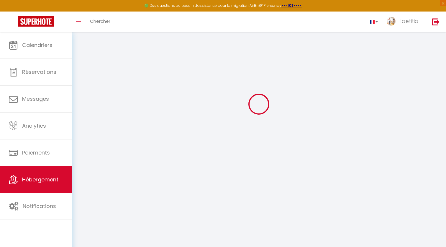
select select
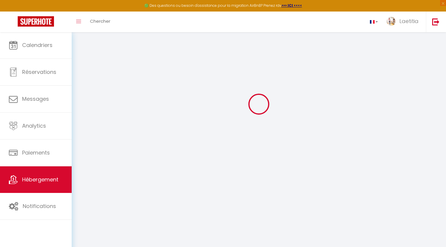
type input "Rue de l'Ourmeto"
type input "11400"
type input "[GEOGRAPHIC_DATA]"
type input "[EMAIL_ADDRESS][DOMAIN_NAME]"
select select
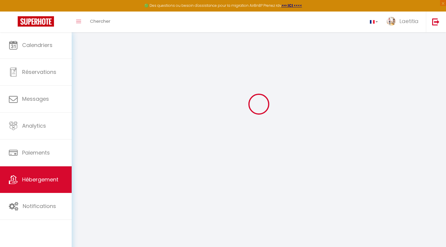
checkbox input "false"
select select
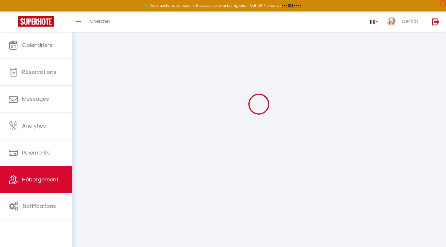
select select
type input "0"
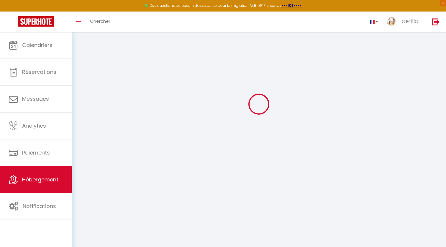
select select
checkbox input "false"
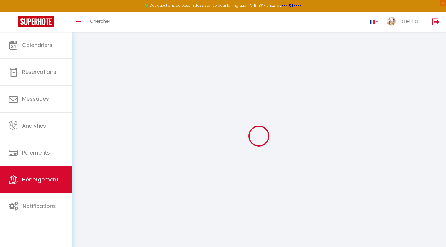
select select "14:00"
select select
select select "11:00"
select select "30"
select select "120"
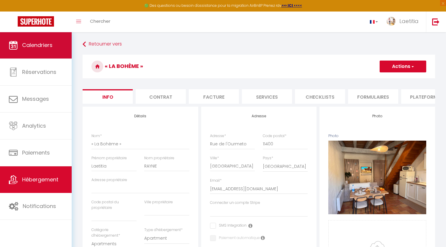
click at [43, 40] on link "Calendriers" at bounding box center [36, 45] width 72 height 27
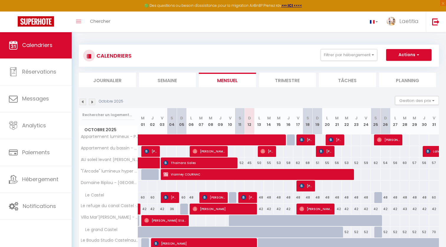
click at [91, 103] on img at bounding box center [92, 102] width 6 height 6
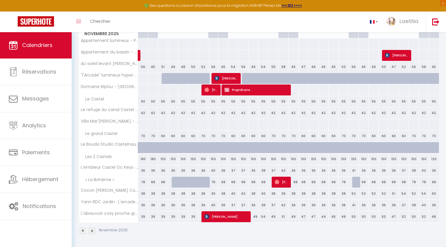
scroll to position [96, 0]
click at [91, 231] on img at bounding box center [92, 231] width 6 height 6
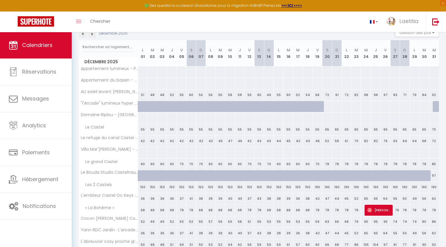
scroll to position [68, 0]
click at [92, 34] on img at bounding box center [92, 33] width 6 height 6
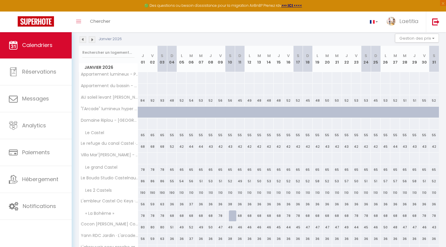
scroll to position [65, 0]
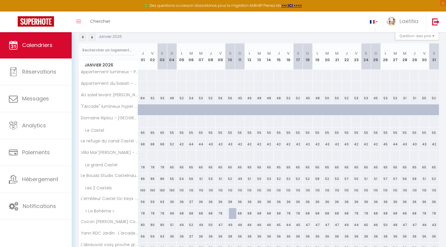
click at [93, 37] on img at bounding box center [92, 37] width 6 height 6
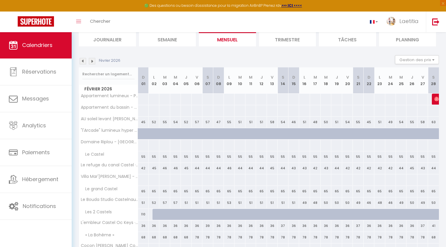
scroll to position [35, 0]
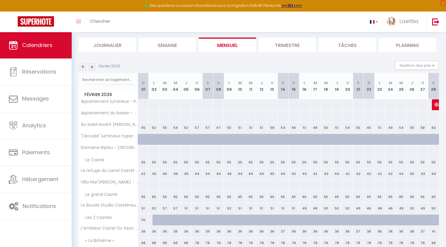
click at [93, 66] on img at bounding box center [92, 66] width 6 height 6
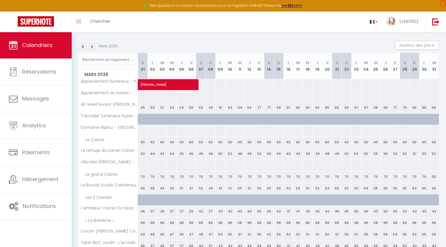
scroll to position [48, 0]
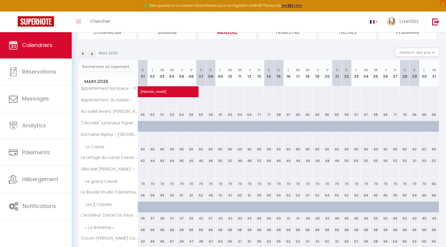
click at [82, 54] on img at bounding box center [83, 53] width 6 height 6
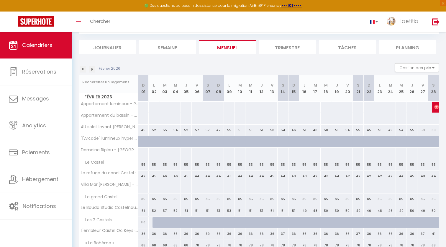
scroll to position [32, 0]
click at [93, 69] on img at bounding box center [92, 69] width 6 height 6
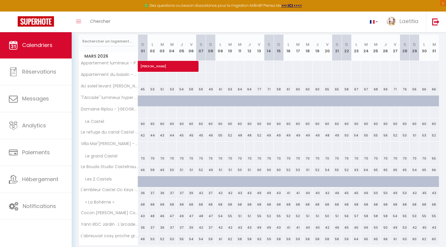
scroll to position [79, 0]
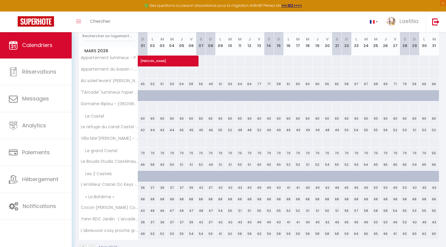
click at [192, 198] on div "68" at bounding box center [192, 199] width 10 height 11
type input "68"
type input "Ven 06 Mars 2026"
type input "Sam 07 Mars 2026"
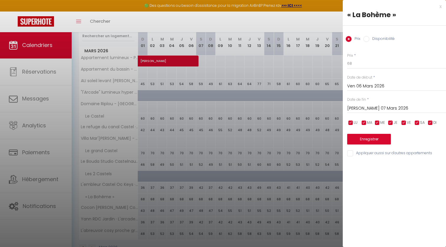
click at [350, 123] on input "checkbox" at bounding box center [351, 123] width 6 height 6
checkbox input "false"
click at [364, 122] on input "checkbox" at bounding box center [364, 123] width 6 height 6
checkbox input "false"
click at [380, 122] on input "checkbox" at bounding box center [378, 123] width 6 height 6
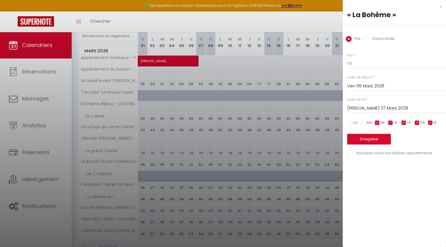
checkbox input "false"
click at [391, 120] on input "checkbox" at bounding box center [391, 123] width 6 height 6
checkbox input "false"
click at [403, 120] on input "checkbox" at bounding box center [404, 123] width 6 height 6
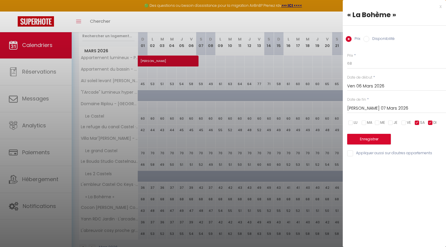
checkbox input "true"
click at [431, 121] on input "checkbox" at bounding box center [431, 123] width 6 height 6
checkbox input "false"
click at [367, 106] on input "Sam 07 Mars 2026" at bounding box center [396, 109] width 99 height 8
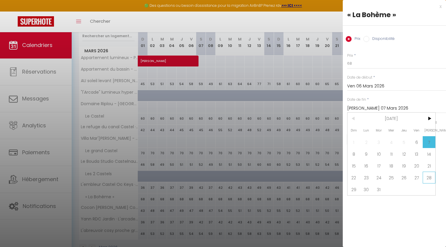
click at [429, 178] on span "28" at bounding box center [429, 178] width 13 height 12
type input "Sam 28 Mars 2026"
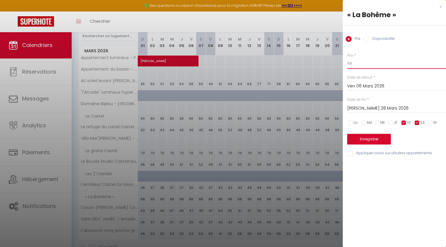
click at [370, 65] on input "68" at bounding box center [396, 63] width 99 height 11
type input "6"
type input "è"
type input "78"
click at [378, 139] on button "Enregistrer" at bounding box center [369, 139] width 44 height 11
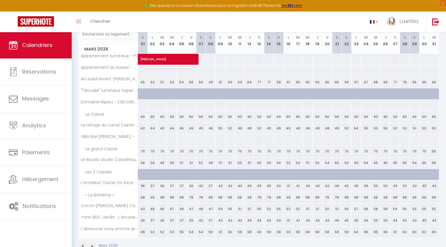
scroll to position [84, 0]
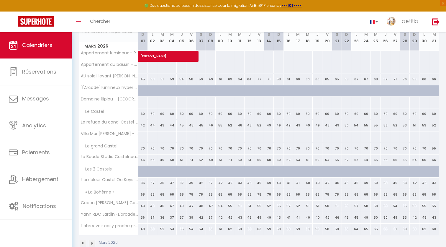
click at [396, 194] on div "68" at bounding box center [396, 194] width 10 height 11
type input "68"
type input "Ven 27 Mars 2026"
type input "Sam 28 Mars 2026"
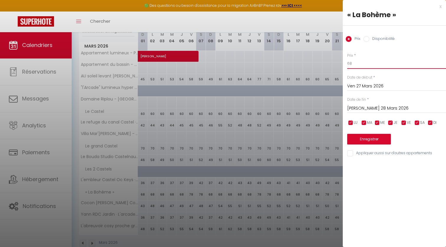
click at [369, 66] on input "68" at bounding box center [396, 63] width 99 height 11
type input "6"
type input "78"
click at [360, 138] on button "Enregistrer" at bounding box center [369, 139] width 44 height 11
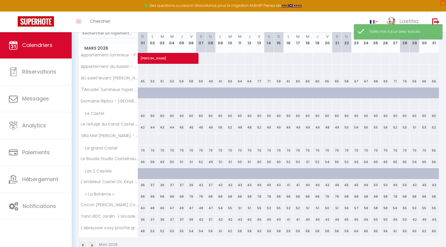
scroll to position [83, 0]
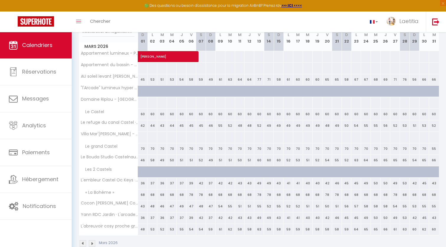
click at [405, 195] on div "68" at bounding box center [405, 194] width 10 height 11
type input "68"
type input "Sam 28 Mars 2026"
type input "Dim 29 Mars 2026"
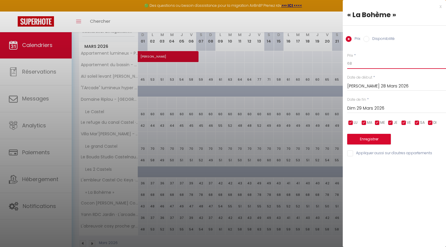
click at [370, 63] on input "68" at bounding box center [396, 63] width 99 height 11
type input "6"
type input "78"
click at [370, 139] on button "Enregistrer" at bounding box center [369, 139] width 44 height 11
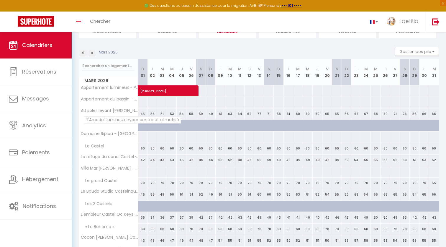
scroll to position [51, 0]
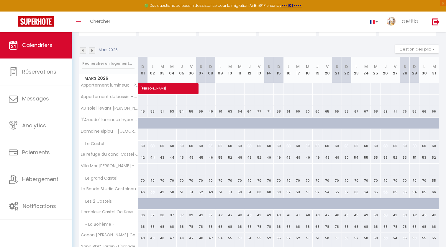
click at [92, 49] on img at bounding box center [92, 50] width 6 height 6
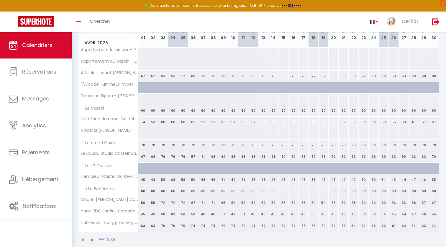
scroll to position [89, 0]
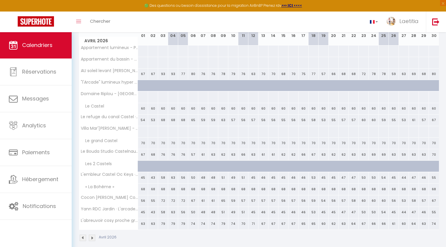
click at [143, 187] on div "68" at bounding box center [143, 189] width 10 height 11
type input "68"
type input "Mer 01 Avril 2026"
type input "Jeu 02 Avril 2026"
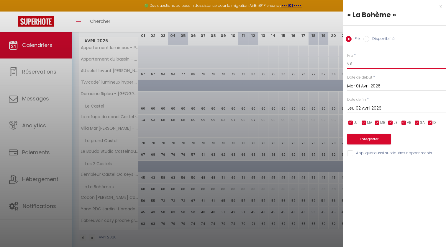
click at [364, 63] on input "68" at bounding box center [396, 63] width 99 height 11
type input "6"
type input "78"
click at [371, 84] on input "Mer 01 Avril 2026" at bounding box center [396, 86] width 99 height 8
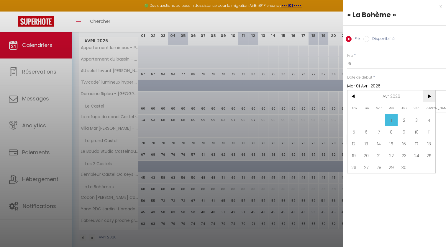
click at [431, 96] on span ">" at bounding box center [429, 96] width 13 height 12
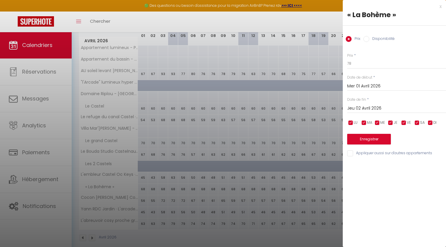
click at [391, 78] on div "Date de début * Mer 01 Avril 2026 < Mai 2026 > Dim Lun Mar Mer Jeu Ven Sam 1 2 …" at bounding box center [396, 83] width 99 height 16
click at [370, 109] on input "Jeu 02 Avril 2026" at bounding box center [396, 109] width 99 height 8
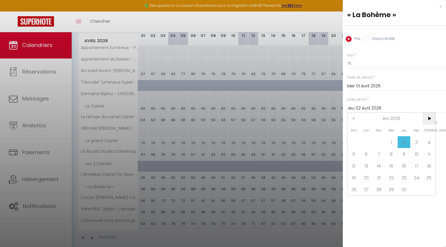
click at [432, 120] on span ">" at bounding box center [429, 118] width 13 height 12
click at [356, 202] on span "31" at bounding box center [354, 201] width 13 height 12
type input "Dim 31 Mai 2026"
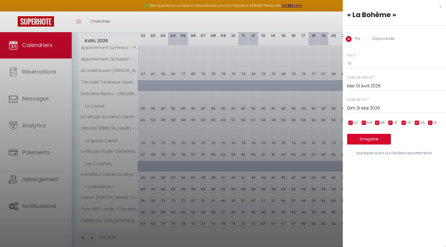
click at [368, 136] on button "Enregistrer" at bounding box center [369, 139] width 44 height 11
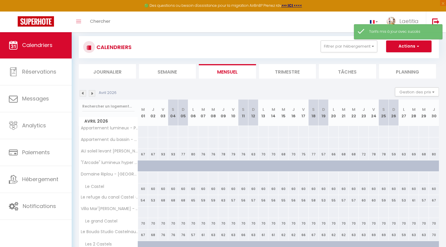
scroll to position [7, 0]
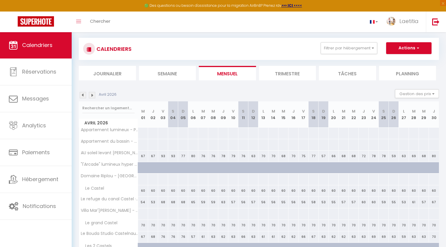
click at [92, 95] on img at bounding box center [92, 95] width 6 height 6
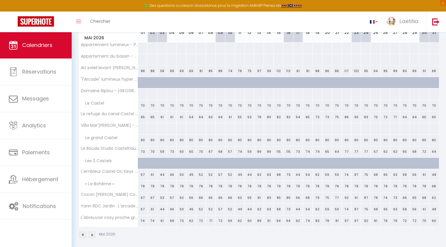
scroll to position [93, 0]
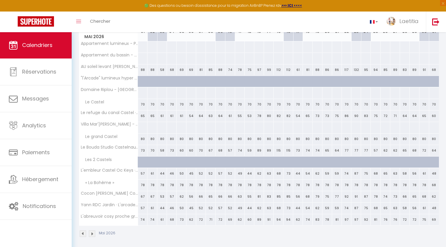
click at [432, 187] on div "68" at bounding box center [435, 184] width 10 height 11
type input "68"
type input "Dim 31 Mai 2026"
type input "Lun 01 Juin 2026"
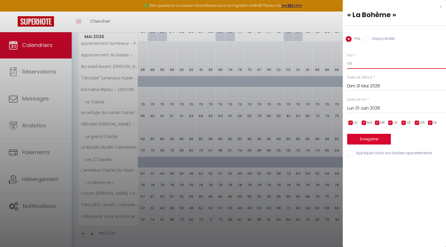
click at [376, 64] on input "68" at bounding box center [396, 63] width 99 height 11
type input "6"
type input "78"
click at [368, 138] on button "Enregistrer" at bounding box center [369, 139] width 44 height 11
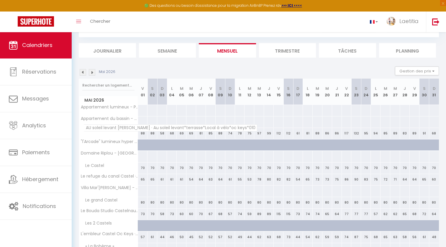
scroll to position [28, 0]
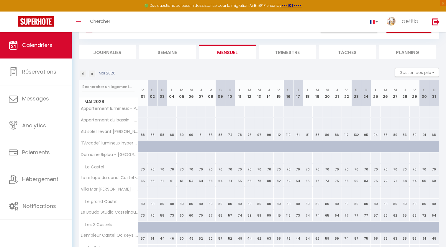
click at [92, 73] on img at bounding box center [92, 74] width 6 height 6
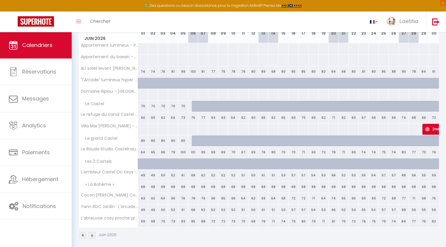
scroll to position [94, 0]
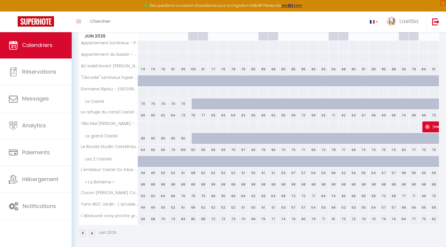
click at [141, 184] on div "68" at bounding box center [143, 184] width 10 height 11
type input "68"
type input "Lun 01 Juin 2026"
type input "Mar 02 Juin 2026"
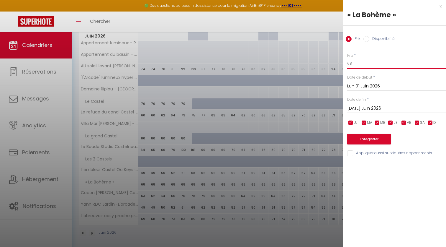
click at [360, 64] on input "68" at bounding box center [396, 63] width 99 height 11
type input "6"
type input "90"
click at [361, 105] on input "Mar 02 Juin 2026" at bounding box center [396, 109] width 99 height 8
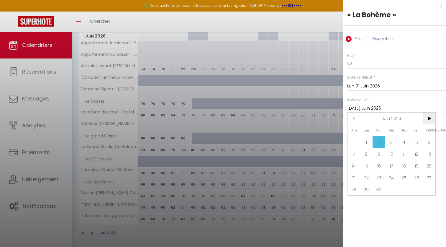
click at [432, 118] on span ">" at bounding box center [429, 118] width 13 height 12
click at [394, 191] on span "30" at bounding box center [392, 189] width 13 height 12
type input "Mer 30 Septembre 2026"
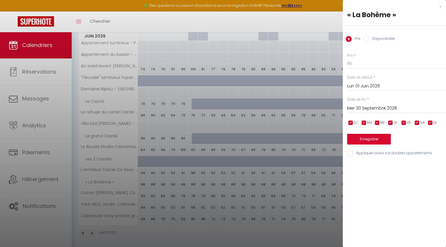
click at [375, 136] on button "Enregistrer" at bounding box center [369, 139] width 44 height 11
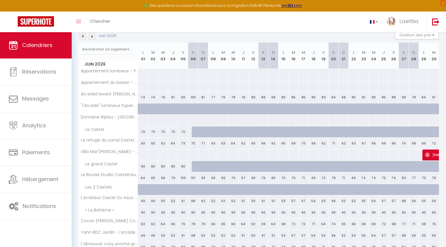
scroll to position [56, 0]
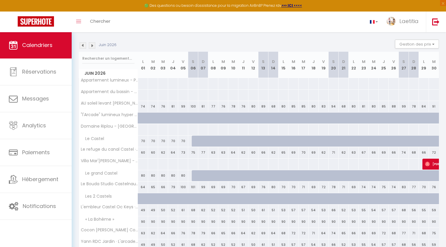
click at [93, 46] on img at bounding box center [92, 45] width 6 height 6
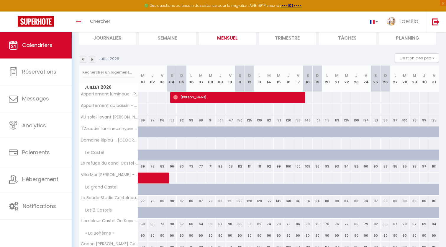
scroll to position [41, 0]
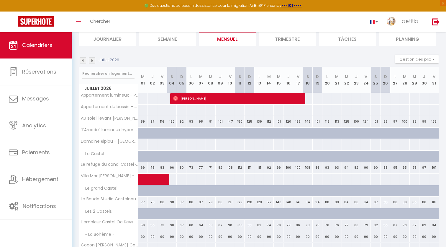
click at [91, 59] on img at bounding box center [92, 60] width 6 height 6
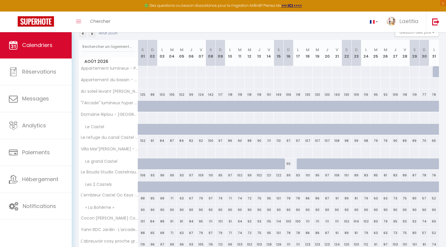
scroll to position [63, 0]
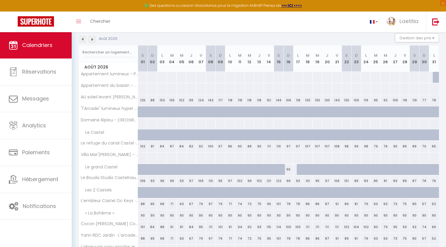
click at [141, 216] on div "90" at bounding box center [143, 215] width 10 height 11
type input "90"
type input "[PERSON_NAME] 01 Août 2026"
type input "Dim 02 Août 2026"
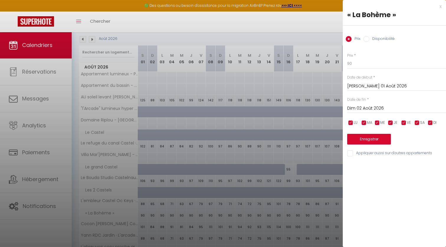
click at [352, 121] on input "checkbox" at bounding box center [351, 123] width 6 height 6
checkbox input "false"
click at [360, 121] on div "LU MA ME JE VE SA DI" at bounding box center [397, 122] width 107 height 7
click at [362, 121] on input "checkbox" at bounding box center [364, 123] width 6 height 6
checkbox input "false"
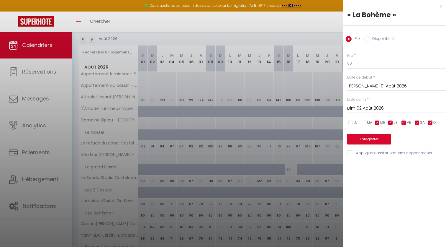
click at [380, 120] on input "checkbox" at bounding box center [378, 123] width 6 height 6
checkbox input "false"
click at [392, 121] on input "checkbox" at bounding box center [391, 123] width 6 height 6
checkbox input "false"
click at [432, 121] on input "checkbox" at bounding box center [431, 123] width 6 height 6
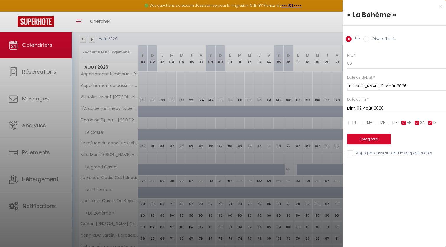
checkbox input "false"
click at [355, 63] on input "90" at bounding box center [396, 63] width 99 height 11
type input "98"
click at [371, 140] on button "Enregistrer" at bounding box center [369, 139] width 44 height 11
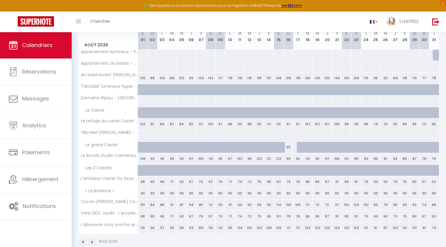
scroll to position [89, 0]
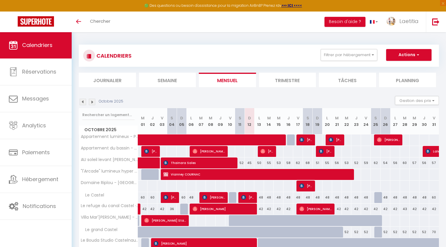
click at [91, 102] on img at bounding box center [92, 102] width 6 height 6
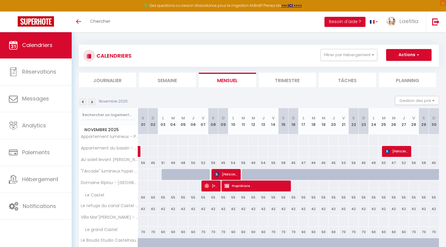
click at [91, 102] on img at bounding box center [92, 102] width 6 height 6
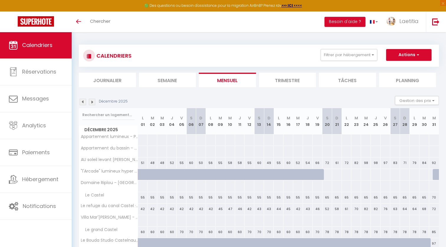
click at [91, 102] on img at bounding box center [92, 102] width 6 height 6
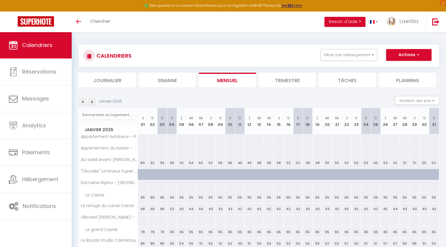
click at [91, 102] on img at bounding box center [92, 102] width 6 height 6
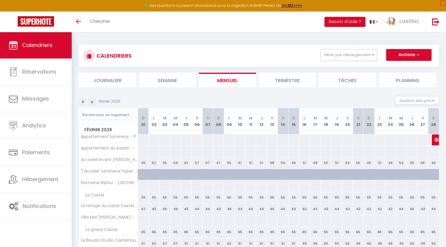
click at [91, 102] on img at bounding box center [92, 102] width 6 height 6
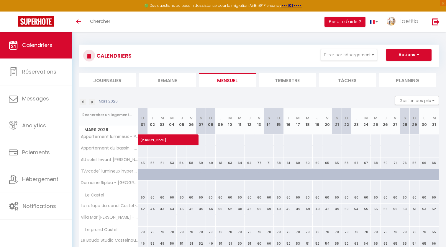
click at [91, 102] on img at bounding box center [92, 102] width 6 height 6
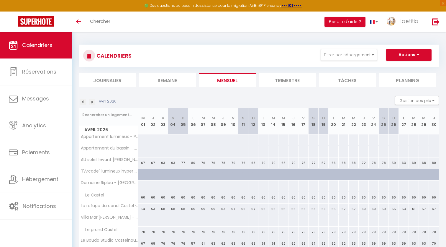
click at [91, 102] on img at bounding box center [92, 102] width 6 height 6
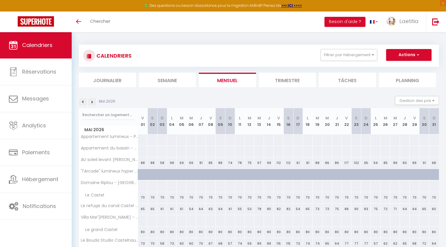
click at [91, 102] on img at bounding box center [92, 102] width 6 height 6
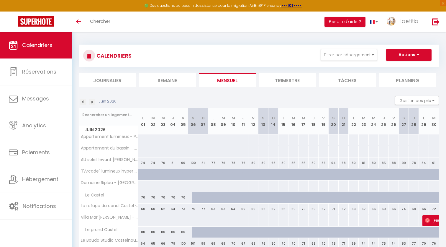
click at [91, 102] on img at bounding box center [92, 102] width 6 height 6
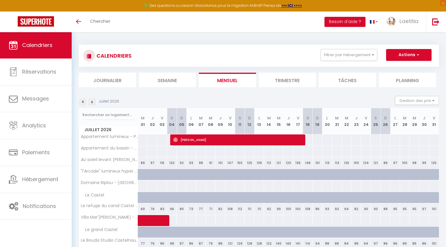
click at [91, 102] on img at bounding box center [92, 102] width 6 height 6
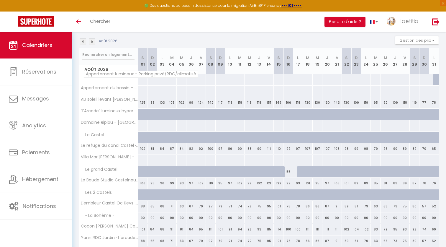
scroll to position [59, 0]
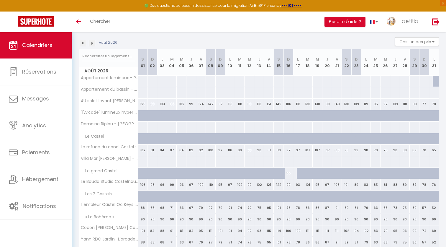
click at [92, 43] on img at bounding box center [92, 43] width 6 height 6
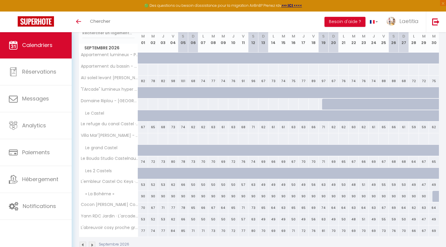
scroll to position [91, 0]
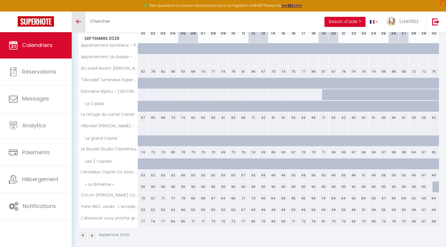
click at [77, 22] on icon "Toggle menubar" at bounding box center [78, 22] width 5 height 4
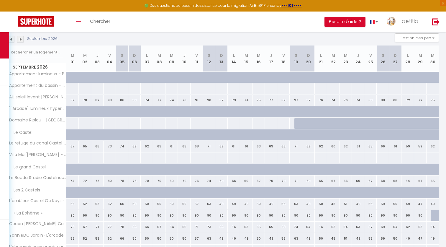
scroll to position [63, 0]
click at [13, 37] on img at bounding box center [11, 39] width 6 height 6
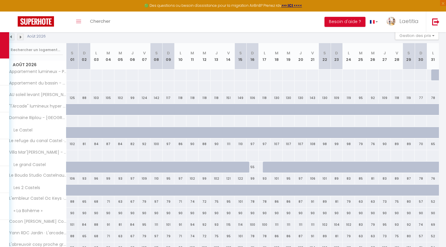
scroll to position [62, 0]
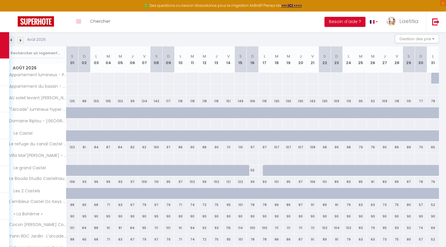
click at [72, 216] on div "90" at bounding box center [72, 216] width 12 height 11
type input "90"
type input "[PERSON_NAME] 01 Août 2026"
type input "Dim 02 Août 2026"
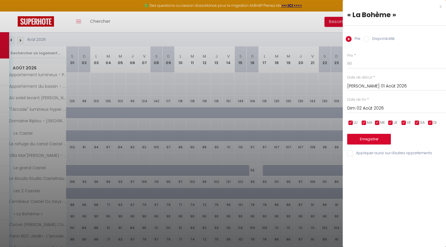
click at [351, 121] on input "checkbox" at bounding box center [351, 123] width 6 height 6
checkbox input "false"
click at [360, 121] on div "LU MA ME JE VE SA DI" at bounding box center [397, 122] width 107 height 7
click at [365, 121] on input "checkbox" at bounding box center [364, 123] width 6 height 6
checkbox input "false"
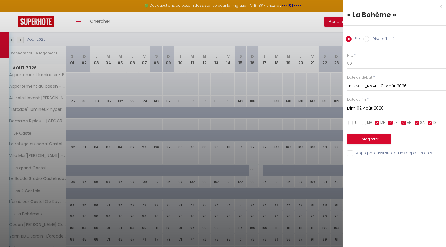
click at [377, 121] on input "checkbox" at bounding box center [378, 123] width 6 height 6
checkbox input "false"
click at [391, 121] on input "checkbox" at bounding box center [391, 123] width 6 height 6
checkbox input "false"
click at [432, 122] on input "checkbox" at bounding box center [431, 123] width 6 height 6
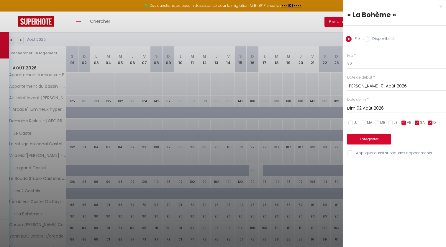
checkbox input "false"
click at [356, 63] on input "90" at bounding box center [396, 63] width 99 height 11
type input "98"
click at [376, 138] on button "Enregistrer" at bounding box center [369, 139] width 44 height 11
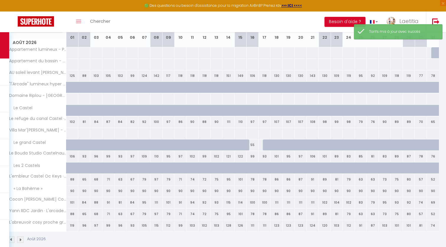
scroll to position [88, 0]
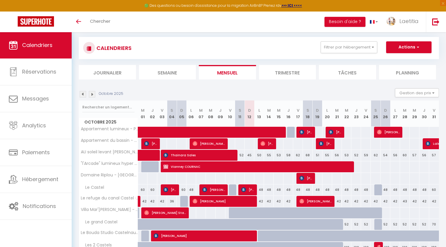
scroll to position [6, 0]
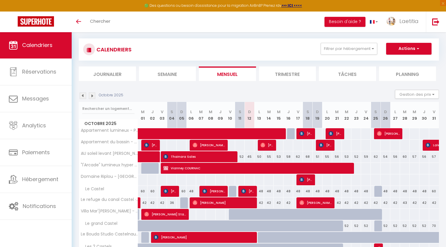
click at [93, 95] on img at bounding box center [92, 95] width 6 height 6
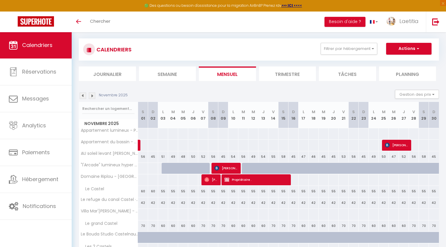
click at [93, 95] on img at bounding box center [92, 95] width 6 height 6
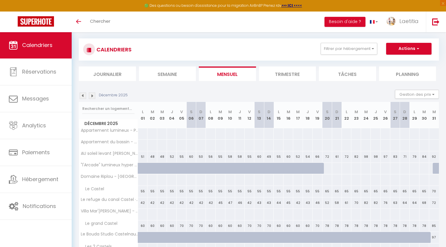
click at [93, 95] on img at bounding box center [92, 95] width 6 height 6
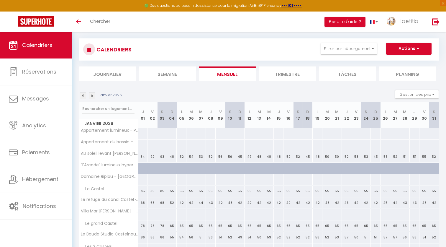
click at [93, 95] on img at bounding box center [92, 95] width 6 height 6
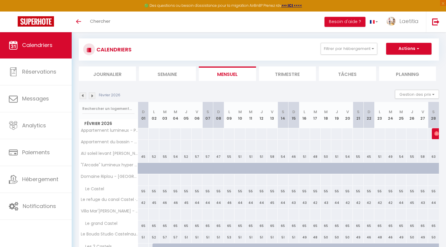
click at [93, 95] on img at bounding box center [92, 95] width 6 height 6
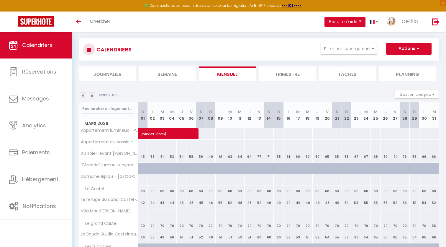
click at [93, 95] on img at bounding box center [92, 95] width 6 height 6
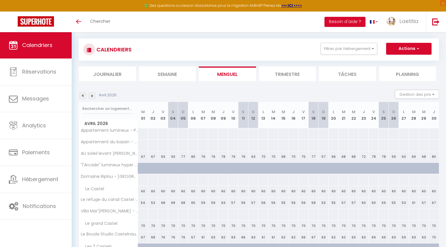
click at [93, 95] on img at bounding box center [92, 95] width 6 height 6
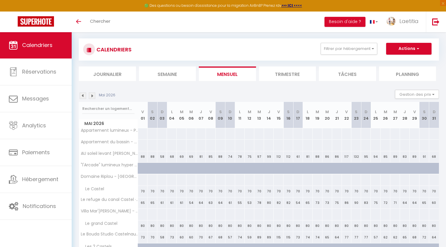
click at [93, 95] on img at bounding box center [92, 95] width 6 height 6
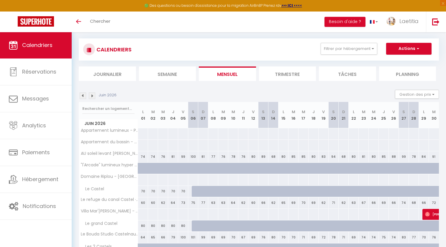
click at [93, 95] on img at bounding box center [92, 95] width 6 height 6
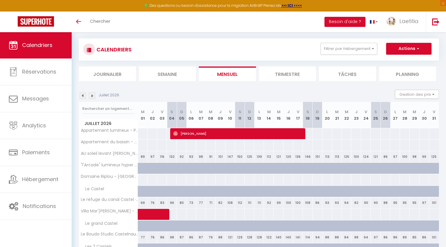
click at [93, 95] on img at bounding box center [92, 95] width 6 height 6
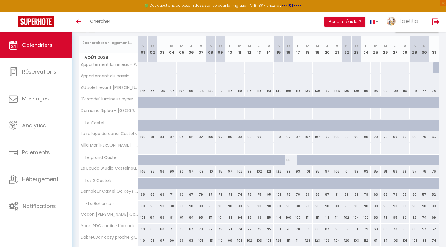
scroll to position [79, 0]
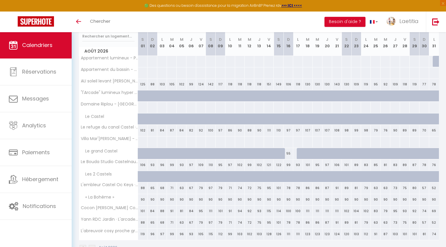
click at [143, 199] on div "90" at bounding box center [143, 199] width 10 height 11
type input "90"
type input "[PERSON_NAME] 01 Août 2026"
type input "Dim 02 Août 2026"
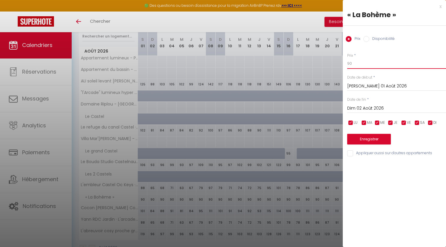
click at [366, 63] on input "90" at bounding box center [396, 63] width 99 height 11
type input "98"
click at [376, 140] on button "Enregistrer" at bounding box center [369, 139] width 44 height 11
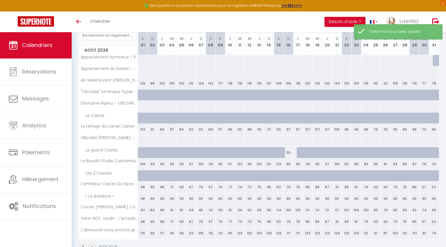
scroll to position [81, 0]
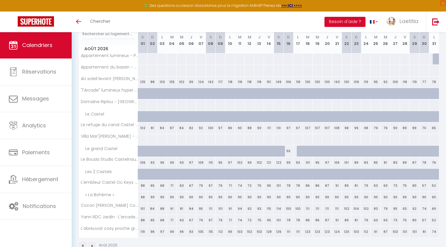
click at [153, 195] on div "90" at bounding box center [153, 197] width 10 height 11
type input "90"
type input "Dim 02 Août 2026"
type input "Lun 03 Août 2026"
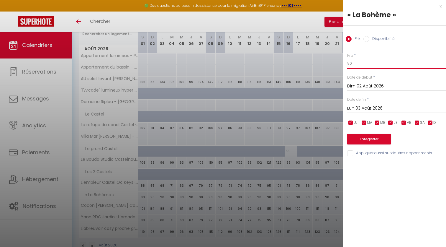
click at [355, 64] on input "90" at bounding box center [396, 63] width 99 height 11
type input "98"
click at [369, 140] on button "Enregistrer" at bounding box center [369, 139] width 44 height 11
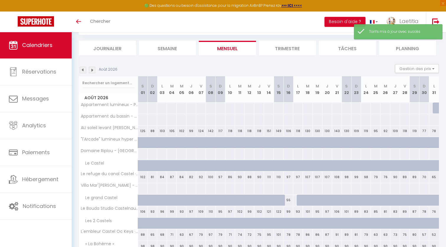
scroll to position [54, 0]
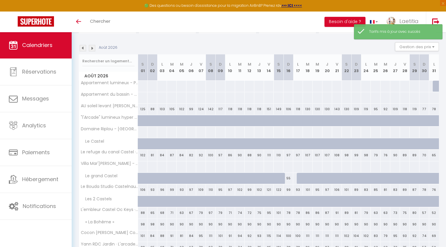
click at [154, 224] on div "98" at bounding box center [153, 224] width 10 height 11
type input "98"
type input "Dim 02 Août 2026"
type input "Lun 03 Août 2026"
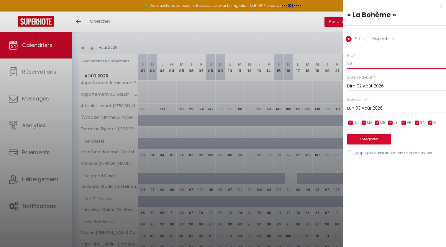
drag, startPoint x: 358, startPoint y: 61, endPoint x: 333, endPoint y: 63, distance: 24.6
click at [333, 63] on body "🟢 Des questions ou besoin d'assistance pour la migration AirBnB? Prenez rdv >>>…" at bounding box center [223, 133] width 446 height 311
type input "90"
click at [359, 138] on button "Enregistrer" at bounding box center [369, 139] width 44 height 11
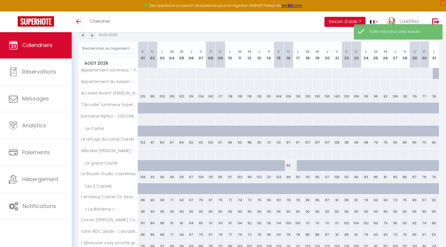
scroll to position [68, 0]
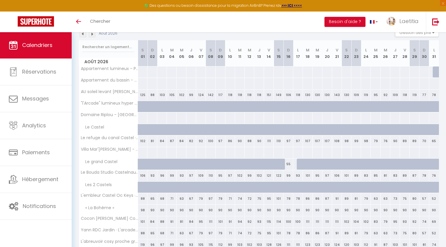
click at [202, 211] on div "90" at bounding box center [201, 210] width 10 height 11
type input "90"
type input "Ven 07 Août 2026"
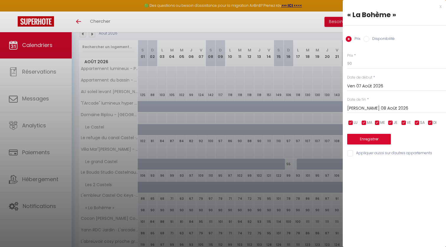
click at [372, 105] on input "[PERSON_NAME] 08 Août 2026" at bounding box center [396, 109] width 99 height 8
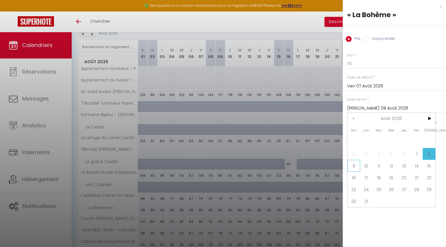
click at [353, 167] on span "9" at bounding box center [354, 166] width 13 height 12
type input "Dim 09 Août 2026"
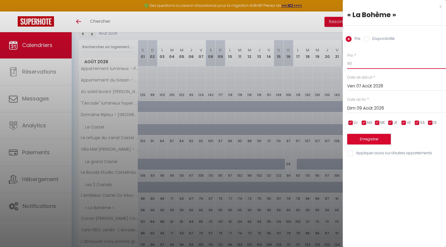
drag, startPoint x: 359, startPoint y: 65, endPoint x: 345, endPoint y: 64, distance: 13.9
click at [345, 64] on div "Prix * 90 Statut * Disponible Indisponible Date de début * Ven 07 Août 2026 < A…" at bounding box center [394, 101] width 103 height 112
type input "98"
click at [359, 141] on button "Enregistrer" at bounding box center [369, 139] width 44 height 11
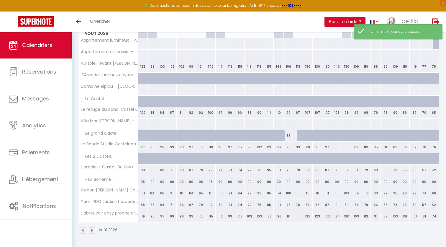
scroll to position [96, 0]
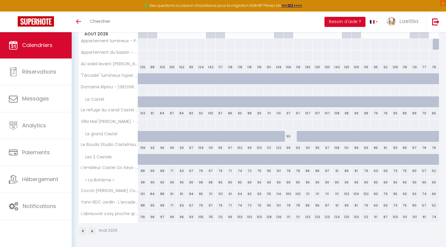
click at [211, 183] on div "98" at bounding box center [211, 182] width 10 height 11
type input "98"
type input "[PERSON_NAME] 08 Août 2026"
type input "Dim 09 Août 2026"
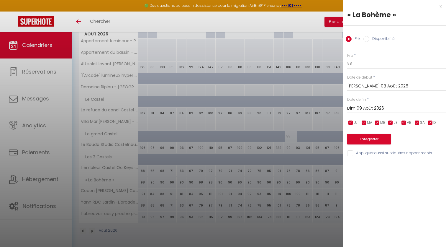
click at [321, 185] on div at bounding box center [223, 123] width 446 height 247
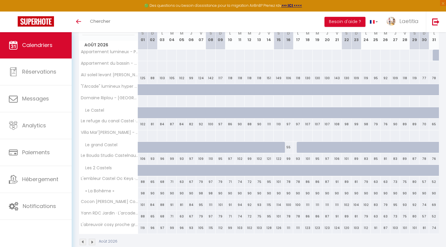
scroll to position [87, 0]
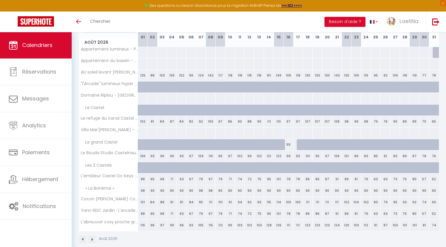
click at [269, 190] on div "90" at bounding box center [269, 190] width 10 height 11
type input "90"
type input "Ven 14 Août 2026"
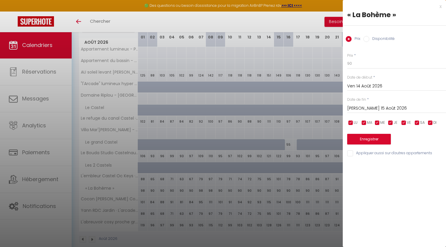
click at [368, 105] on input "[PERSON_NAME] 15 Août 2026" at bounding box center [396, 109] width 99 height 8
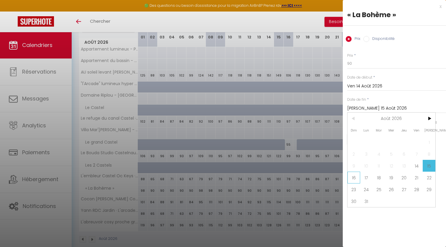
click at [354, 178] on span "16" at bounding box center [354, 178] width 13 height 12
type input "Dim 16 Août 2026"
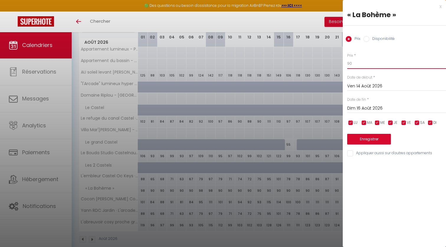
click at [355, 63] on input "90" at bounding box center [396, 63] width 99 height 11
type input "98"
click at [364, 137] on button "Enregistrer" at bounding box center [369, 139] width 44 height 11
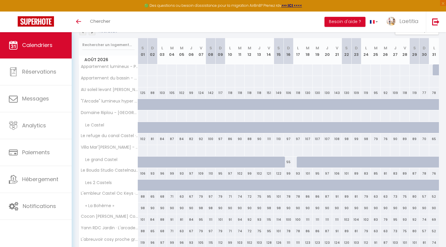
scroll to position [71, 0]
click at [336, 208] on div "90" at bounding box center [337, 207] width 10 height 11
type input "90"
type input "Ven 21 Août 2026"
type input "[PERSON_NAME] 22 Août 2026"
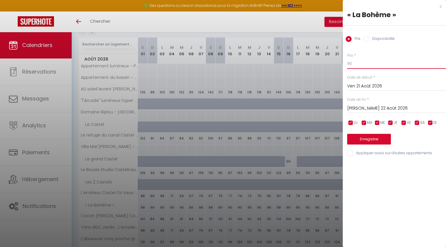
click at [363, 65] on input "90" at bounding box center [396, 63] width 99 height 11
type input "98"
click at [364, 106] on input "[PERSON_NAME] 22 Août 2026" at bounding box center [396, 109] width 99 height 8
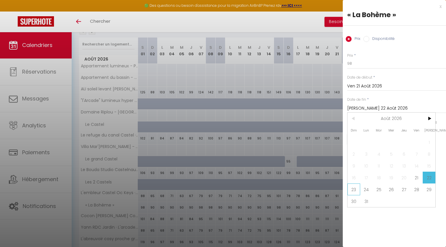
click at [355, 190] on span "23" at bounding box center [354, 189] width 13 height 12
type input "Dim 23 Août 2026"
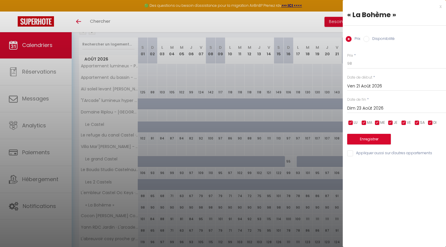
click at [378, 136] on button "Enregistrer" at bounding box center [369, 139] width 44 height 11
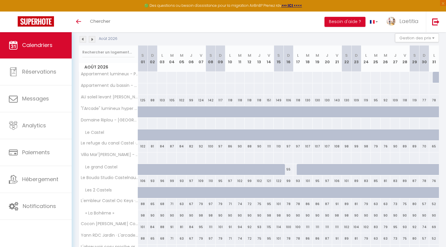
scroll to position [58, 0]
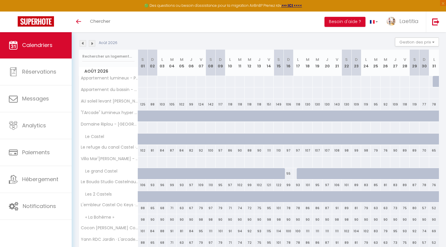
click at [387, 219] on div "90" at bounding box center [386, 219] width 10 height 11
type input "90"
type input "Mer 26 Août 2026"
type input "Jeu 27 Août 2026"
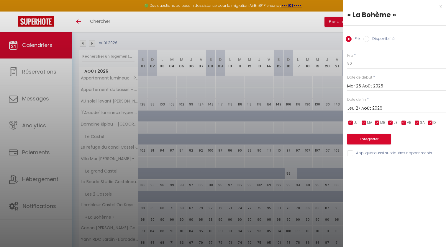
click at [323, 110] on div at bounding box center [223, 123] width 446 height 247
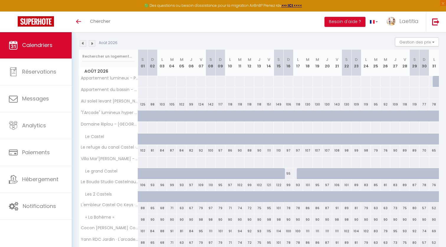
click at [326, 219] on div "90" at bounding box center [328, 219] width 10 height 11
type input "90"
type input "Jeu 20 Août 2026"
type input "Ven 21 Août 2026"
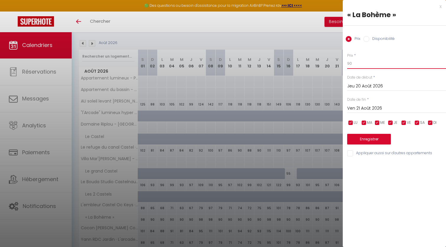
click at [363, 63] on input "90" at bounding box center [396, 63] width 99 height 11
type input "98"
click at [365, 84] on input "Jeu 20 Août 2026" at bounding box center [396, 86] width 99 height 8
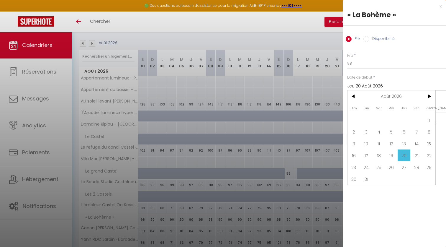
click at [404, 155] on span "20" at bounding box center [404, 155] width 13 height 12
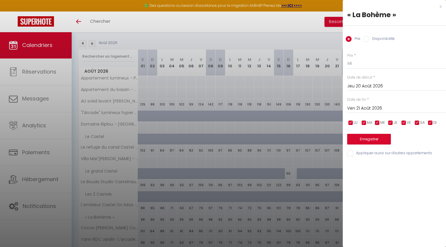
click at [379, 105] on input "Ven 21 Août 2026" at bounding box center [396, 109] width 99 height 8
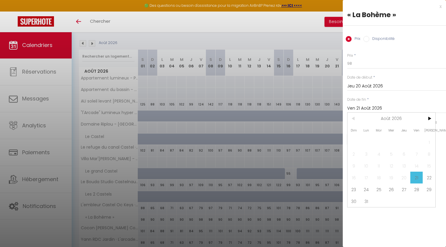
click at [404, 177] on span "20" at bounding box center [404, 178] width 13 height 12
click at [376, 86] on input "Jeu 20 Août 2026" at bounding box center [396, 86] width 99 height 8
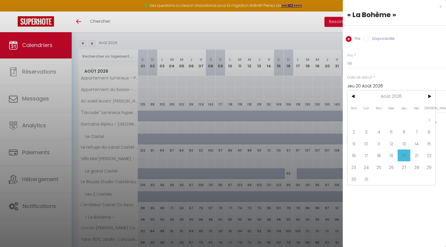
click at [404, 159] on span "20" at bounding box center [404, 155] width 13 height 12
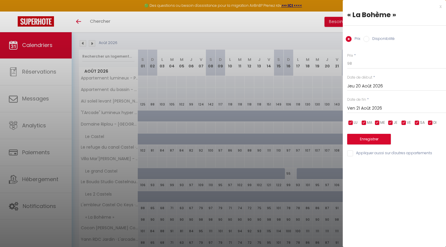
click at [371, 106] on input "Ven 21 Août 2026" at bounding box center [396, 109] width 99 height 8
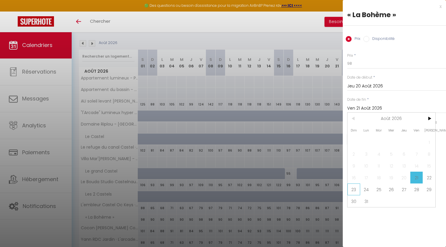
click at [352, 189] on span "23" at bounding box center [354, 189] width 13 height 12
type input "Dim 23 Août 2026"
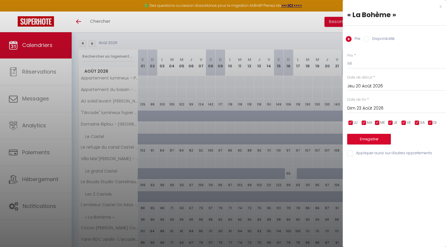
click at [361, 138] on button "Enregistrer" at bounding box center [369, 139] width 44 height 11
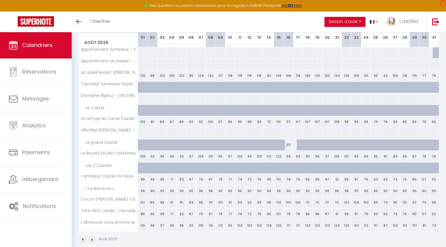
scroll to position [91, 0]
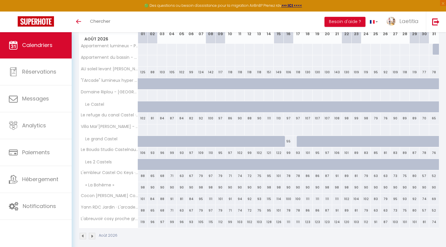
click at [358, 187] on div "90" at bounding box center [357, 187] width 10 height 11
type input "90"
type input "Dim 23 Août 2026"
type input "Lun 24 Août 2026"
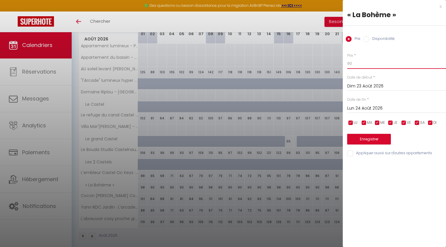
click at [363, 60] on input "90" at bounding box center [396, 63] width 99 height 11
click at [352, 63] on input "90" at bounding box center [396, 63] width 99 height 11
type input "98"
click at [357, 138] on button "Enregistrer" at bounding box center [369, 139] width 44 height 11
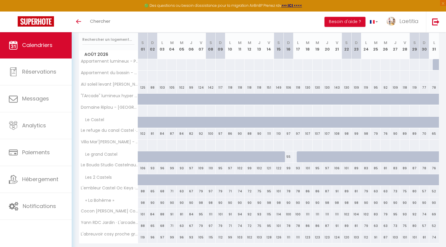
scroll to position [79, 0]
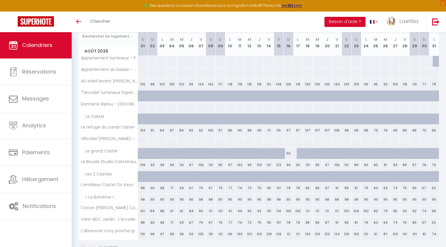
click at [406, 198] on div "90" at bounding box center [405, 199] width 10 height 11
type input "90"
type input "Ven 28 Août 2026"
type input "[PERSON_NAME] 29 Août 2026"
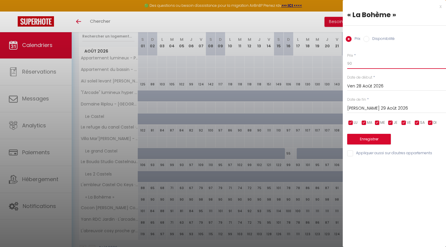
click at [368, 61] on input "90" at bounding box center [396, 63] width 99 height 11
type input "98"
click at [364, 136] on button "Enregistrer" at bounding box center [369, 139] width 44 height 11
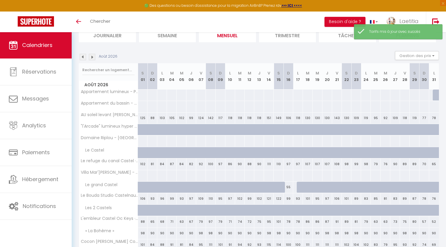
scroll to position [49, 0]
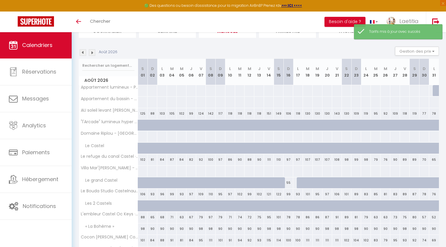
click at [416, 230] on div "90" at bounding box center [415, 228] width 10 height 11
type input "90"
type input "[PERSON_NAME] 29 Août 2026"
type input "Dim 30 Août 2026"
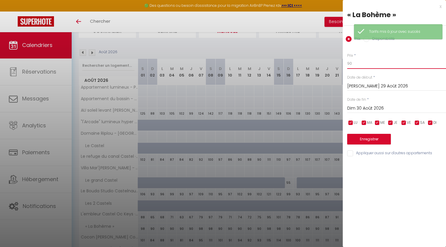
click at [362, 62] on input "90" at bounding box center [396, 63] width 99 height 11
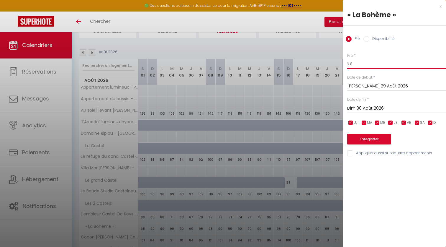
type input "98"
click at [366, 138] on button "Enregistrer" at bounding box center [369, 139] width 44 height 11
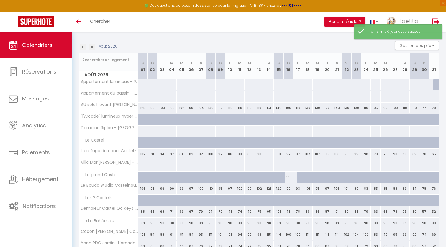
scroll to position [66, 0]
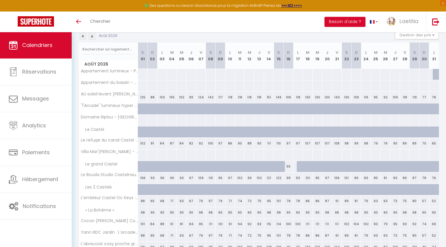
click at [84, 36] on img at bounding box center [83, 36] width 6 height 6
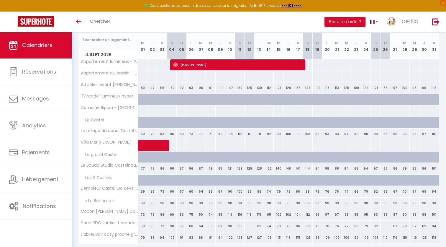
scroll to position [77, 0]
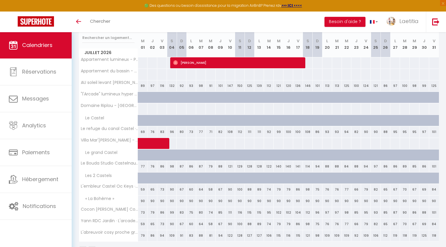
click at [435, 200] on div "90" at bounding box center [435, 200] width 10 height 11
type input "90"
type input "Ven 31 Juillet 2026"
type input "[PERSON_NAME] 01 Août 2026"
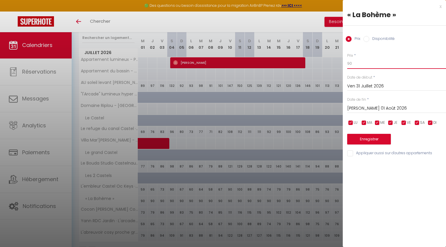
click at [359, 61] on input "90" at bounding box center [396, 63] width 99 height 11
type input "98"
click at [359, 137] on button "Enregistrer" at bounding box center [369, 139] width 44 height 11
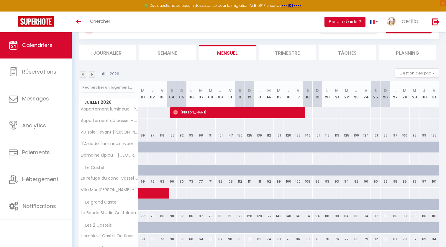
scroll to position [22, 0]
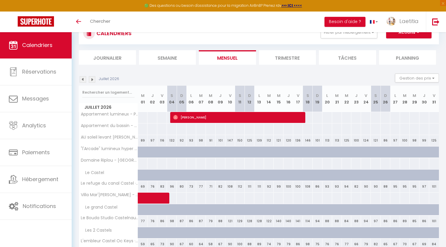
click at [92, 79] on img at bounding box center [92, 79] width 6 height 6
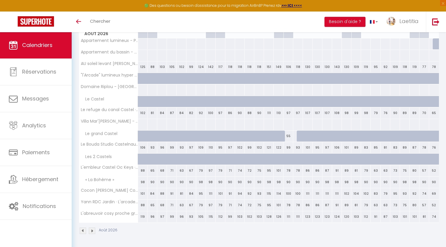
scroll to position [96, 0]
click at [84, 229] on img at bounding box center [83, 231] width 6 height 6
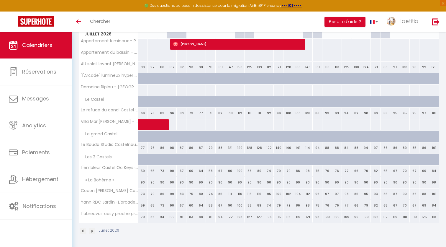
click at [94, 232] on img at bounding box center [92, 231] width 6 height 6
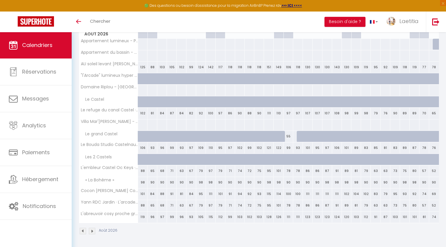
click at [82, 230] on img at bounding box center [83, 231] width 6 height 6
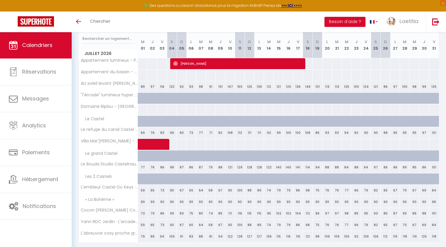
scroll to position [75, 0]
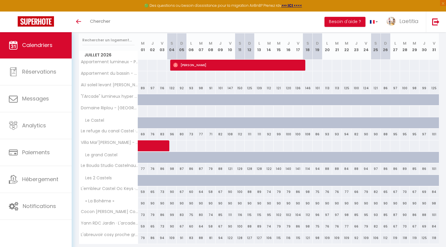
click at [161, 202] on div "90" at bounding box center [162, 203] width 10 height 11
type input "90"
type input "Ven 03 Juillet 2026"
type input "[PERSON_NAME] 04 Juillet 2026"
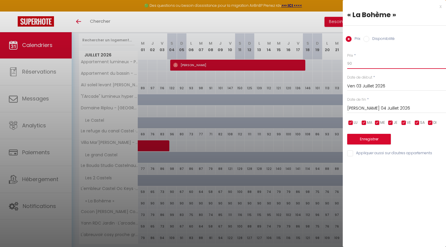
click at [358, 65] on input "90" at bounding box center [396, 63] width 99 height 11
type input "98"
click at [352, 121] on input "checkbox" at bounding box center [351, 123] width 6 height 6
checkbox input "false"
click at [364, 121] on input "checkbox" at bounding box center [364, 123] width 6 height 6
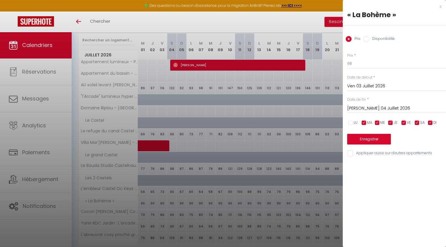
checkbox input "false"
click at [376, 122] on input "checkbox" at bounding box center [378, 123] width 6 height 6
checkbox input "false"
click at [393, 122] on input "checkbox" at bounding box center [391, 123] width 6 height 6
checkbox input "false"
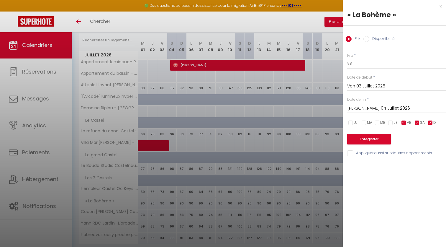
click at [432, 122] on input "checkbox" at bounding box center [431, 123] width 6 height 6
checkbox input "false"
click at [372, 107] on input "[PERSON_NAME] 04 Juillet 2026" at bounding box center [396, 109] width 99 height 8
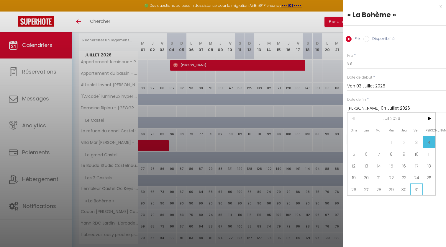
click at [418, 190] on span "31" at bounding box center [417, 189] width 13 height 12
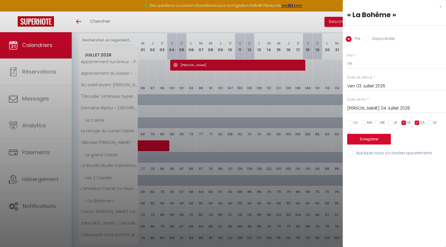
type input "Ven 31 Juillet 2026"
click at [377, 137] on button "Enregistrer" at bounding box center [369, 139] width 44 height 11
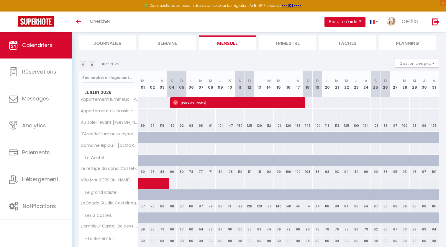
scroll to position [29, 0]
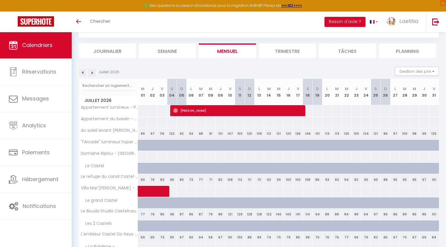
click at [82, 71] on img at bounding box center [83, 72] width 6 height 6
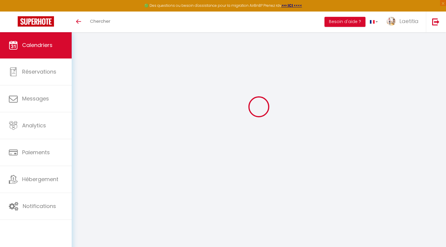
click at [82, 71] on div at bounding box center [259, 107] width 360 height 194
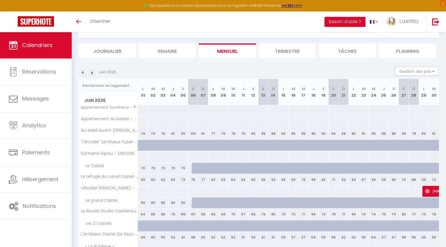
click at [82, 71] on img at bounding box center [83, 72] width 6 height 6
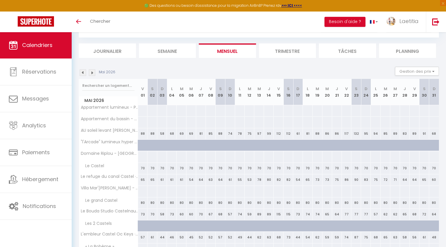
click at [82, 71] on img at bounding box center [83, 72] width 6 height 6
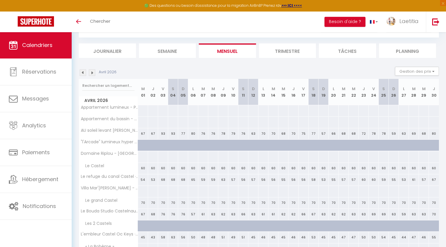
click at [82, 71] on img at bounding box center [83, 72] width 6 height 6
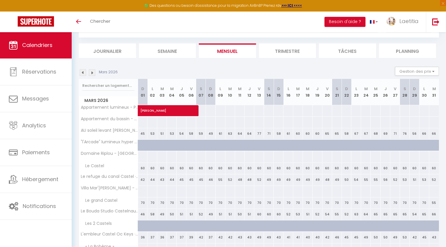
click at [82, 71] on img at bounding box center [83, 72] width 6 height 6
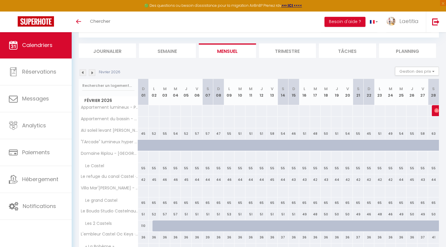
click at [82, 71] on img at bounding box center [83, 72] width 6 height 6
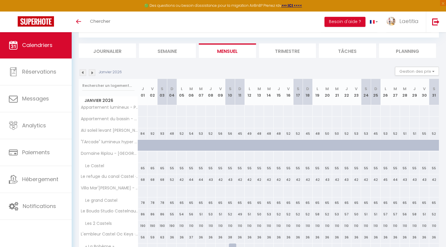
click at [82, 71] on img at bounding box center [83, 72] width 6 height 6
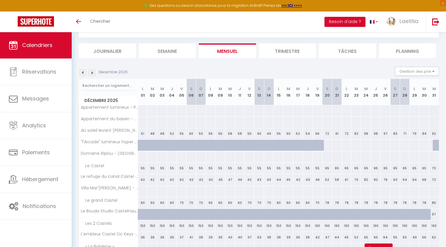
click at [82, 71] on img at bounding box center [83, 72] width 6 height 6
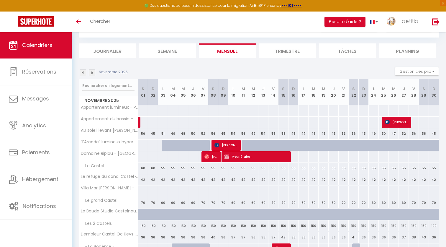
click at [82, 71] on img at bounding box center [83, 72] width 6 height 6
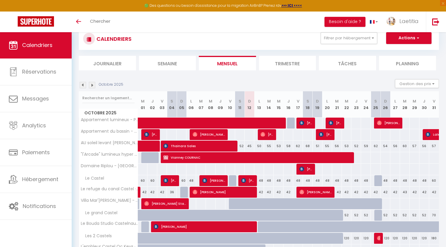
scroll to position [17, 0]
click at [94, 83] on img at bounding box center [92, 85] width 6 height 6
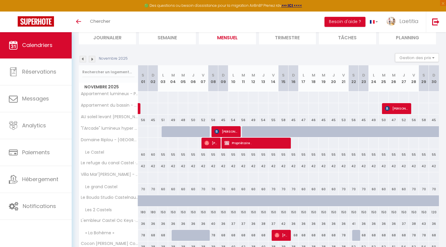
scroll to position [12, 0]
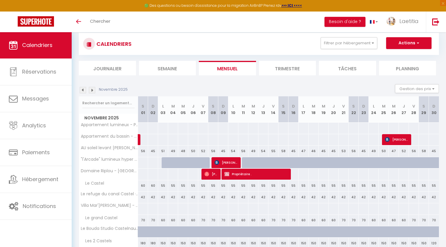
click at [92, 90] on img at bounding box center [92, 90] width 6 height 6
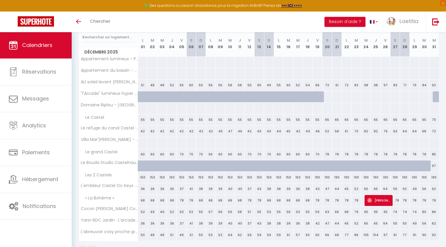
scroll to position [50, 0]
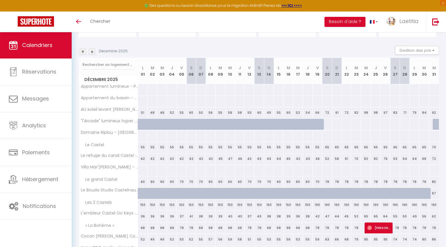
click at [93, 51] on img at bounding box center [92, 51] width 6 height 6
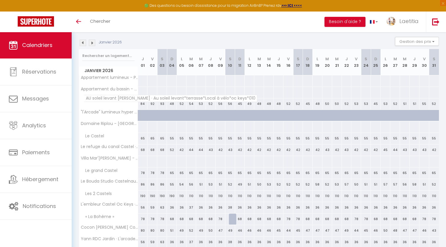
scroll to position [57, 0]
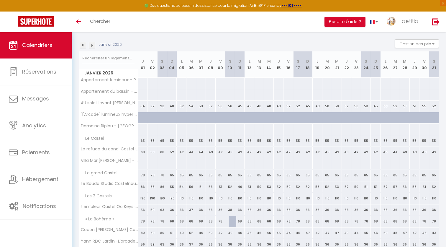
click at [93, 43] on img at bounding box center [92, 45] width 6 height 6
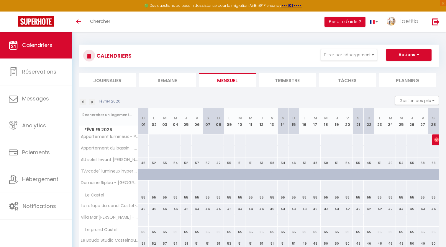
scroll to position [0, 0]
click at [92, 102] on img at bounding box center [92, 102] width 6 height 6
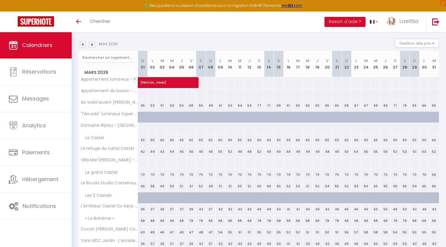
scroll to position [64, 0]
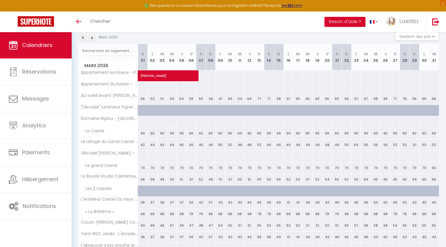
click at [270, 213] on div "78" at bounding box center [269, 213] width 10 height 11
type input "78"
type input "[PERSON_NAME] 14 Mars 2026"
type input "Dim 15 Mars 2026"
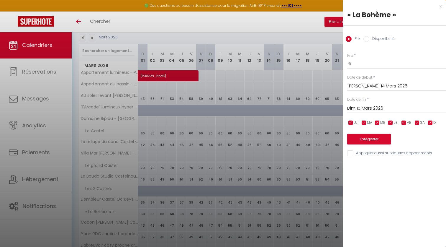
click at [367, 37] on input "Disponibilité" at bounding box center [367, 39] width 6 height 6
radio input "true"
radio input "false"
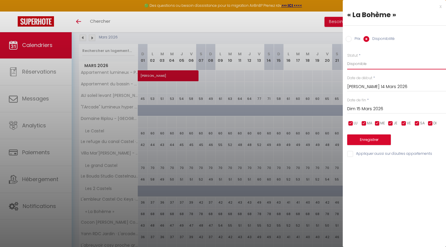
select select "0"
click at [376, 140] on button "Enregistrer" at bounding box center [369, 139] width 44 height 11
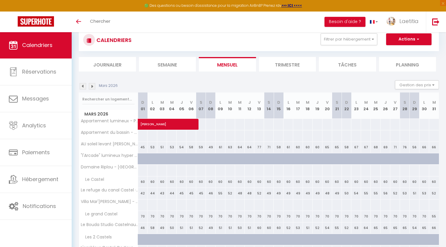
scroll to position [12, 0]
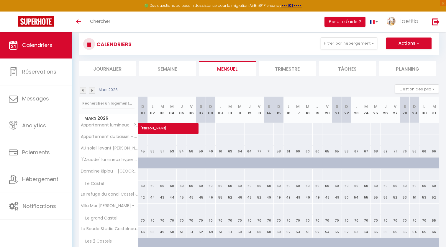
click at [92, 90] on img at bounding box center [92, 90] width 6 height 6
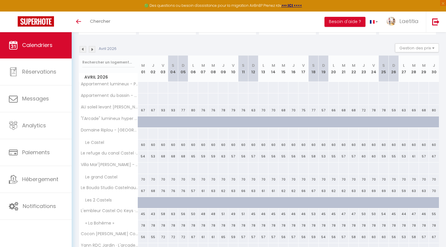
scroll to position [78, 0]
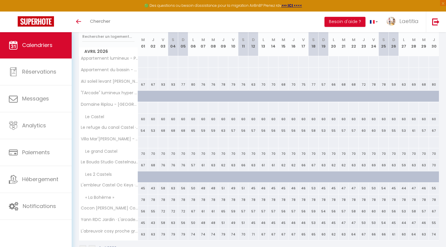
click at [244, 200] on div "78" at bounding box center [244, 199] width 10 height 11
select select "1"
type input "[PERSON_NAME] 11 Avril 2026"
type input "Dim 12 Avril 2026"
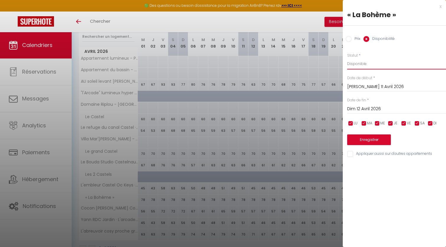
select select "0"
click at [373, 138] on button "Enregistrer" at bounding box center [369, 139] width 44 height 11
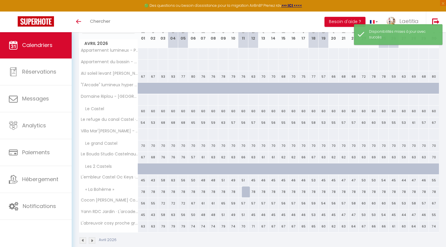
scroll to position [86, 0]
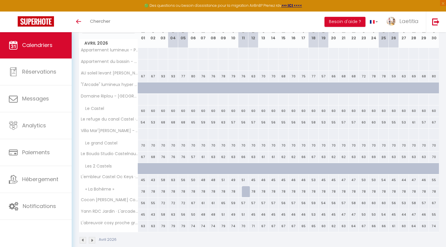
click at [93, 239] on img at bounding box center [92, 240] width 6 height 6
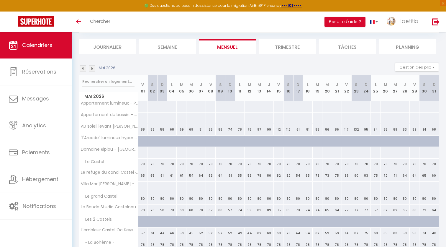
scroll to position [32, 0]
click at [92, 69] on img at bounding box center [92, 69] width 6 height 6
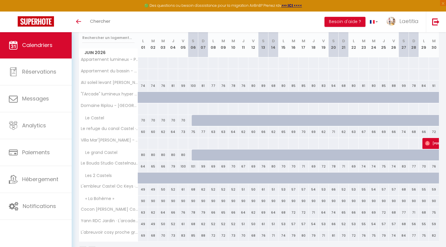
scroll to position [72, 0]
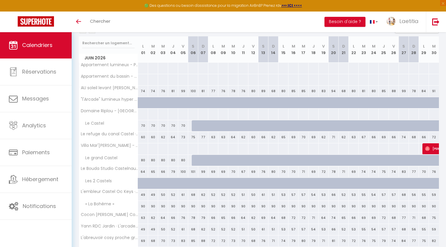
click at [194, 205] on div "90" at bounding box center [193, 206] width 10 height 11
select select "1"
type input "[PERSON_NAME] 06 Juin 2026"
type input "Dim 07 Juin 2026"
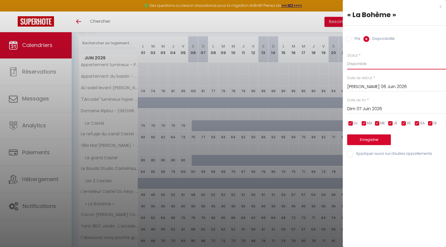
select select "0"
click at [376, 140] on button "Enregistrer" at bounding box center [369, 139] width 44 height 11
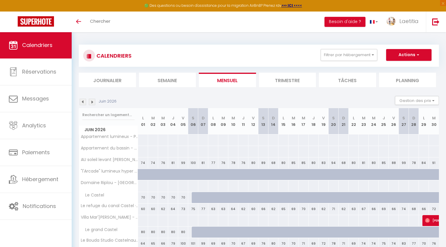
scroll to position [0, 0]
click at [92, 102] on img at bounding box center [92, 102] width 6 height 6
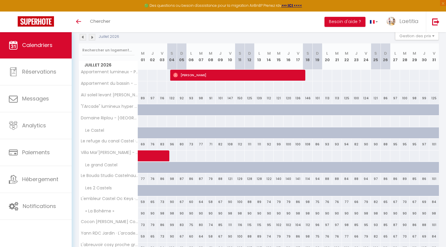
scroll to position [63, 0]
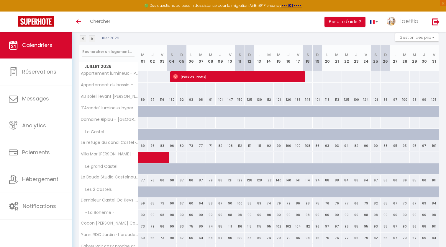
click at [82, 40] on img at bounding box center [83, 38] width 6 height 6
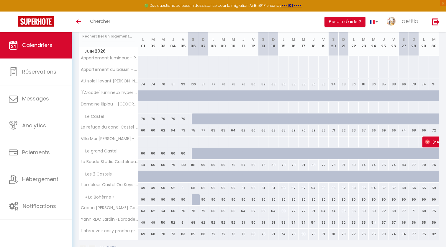
scroll to position [75, 0]
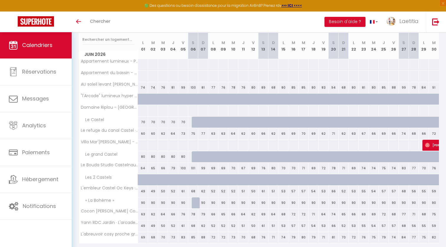
click at [183, 202] on div "90" at bounding box center [183, 202] width 10 height 11
type input "90"
select select "1"
type input "Ven 05 Juin 2026"
type input "[PERSON_NAME] 06 Juin 2026"
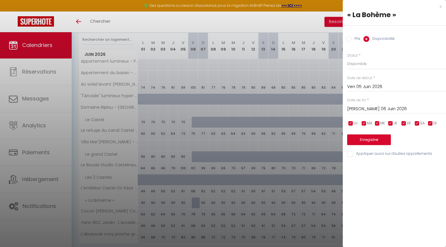
click at [349, 35] on div "Prix Disponibilité" at bounding box center [394, 36] width 103 height 20
click at [348, 38] on input "Prix" at bounding box center [349, 39] width 6 height 6
radio input "true"
radio input "false"
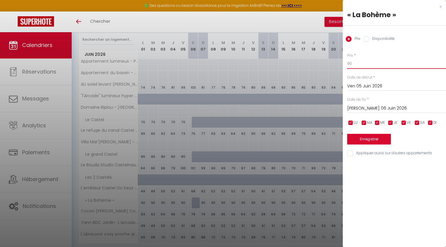
drag, startPoint x: 360, startPoint y: 64, endPoint x: 350, endPoint y: 63, distance: 9.2
click at [350, 63] on input "90" at bounding box center [396, 63] width 99 height 11
type input "98"
click at [377, 137] on button "Enregistrer" at bounding box center [369, 139] width 44 height 11
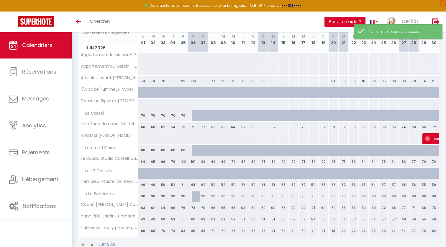
scroll to position [85, 0]
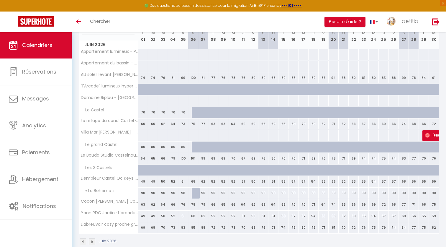
click at [251, 194] on div "90" at bounding box center [254, 192] width 10 height 11
type input "90"
type input "Ven 12 Juin 2026"
type input "[PERSON_NAME] 13 Juin 2026"
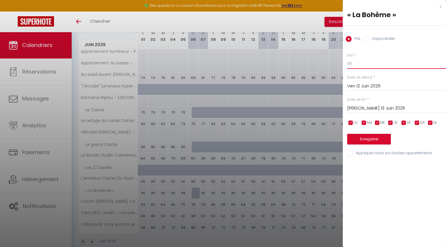
drag, startPoint x: 355, startPoint y: 63, endPoint x: 350, endPoint y: 64, distance: 5.3
click at [350, 64] on input "90" at bounding box center [396, 63] width 99 height 11
type input "98"
click at [350, 121] on input "checkbox" at bounding box center [351, 123] width 6 height 6
checkbox input "false"
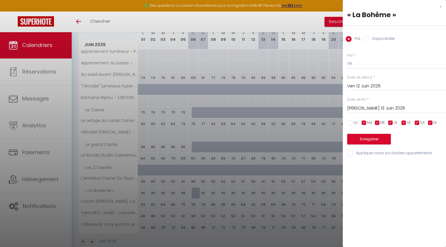
click at [365, 121] on input "checkbox" at bounding box center [364, 123] width 6 height 6
checkbox input "false"
click at [380, 120] on input "checkbox" at bounding box center [378, 123] width 6 height 6
checkbox input "false"
drag, startPoint x: 389, startPoint y: 120, endPoint x: 407, endPoint y: 120, distance: 17.4
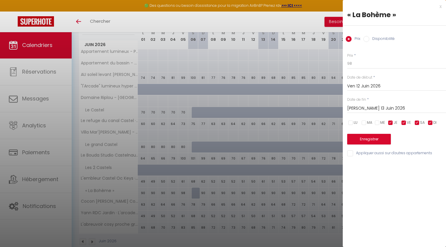
click at [391, 120] on input "checkbox" at bounding box center [391, 123] width 6 height 6
checkbox input "false"
click at [430, 120] on input "checkbox" at bounding box center [431, 123] width 6 height 6
checkbox input "false"
click at [375, 109] on input "[PERSON_NAME] 13 Juin 2026" at bounding box center [396, 109] width 99 height 8
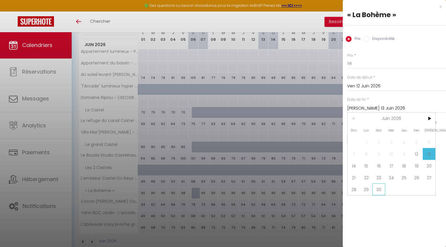
click at [384, 191] on span "30" at bounding box center [379, 189] width 13 height 12
type input "[DATE] Juin 2026"
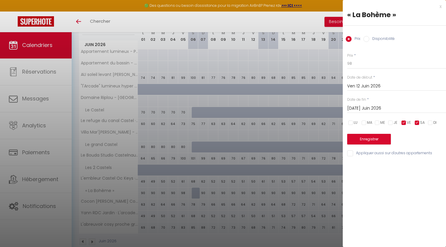
click at [378, 139] on button "Enregistrer" at bounding box center [369, 139] width 44 height 11
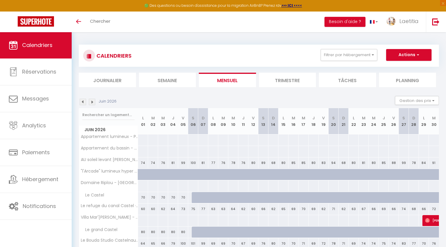
scroll to position [0, 0]
click at [92, 101] on img at bounding box center [92, 102] width 6 height 6
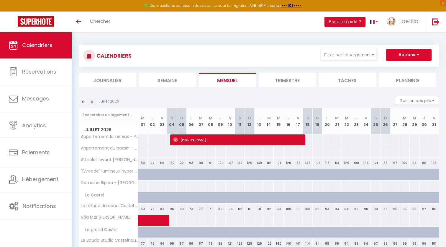
click at [92, 101] on img at bounding box center [92, 102] width 6 height 6
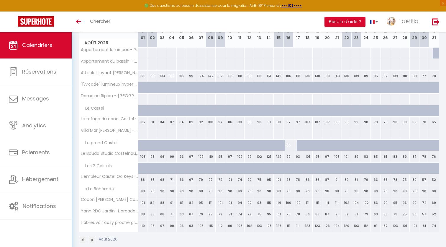
scroll to position [87, 0]
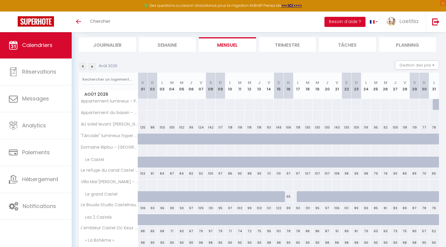
click at [91, 66] on img at bounding box center [92, 66] width 6 height 6
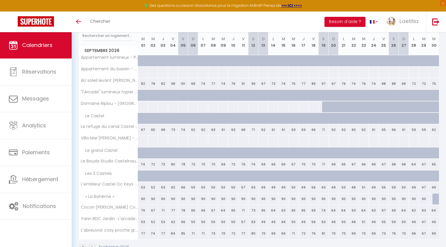
scroll to position [85, 0]
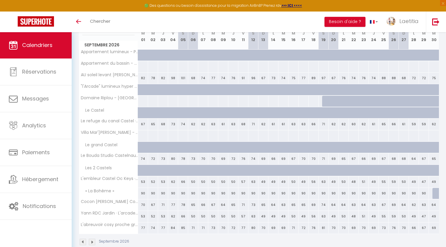
click at [436, 194] on div at bounding box center [438, 193] width 10 height 11
type input "68"
type input "Mer 30 Septembre 2026"
type input "Jeu 01 Octobre 2026"
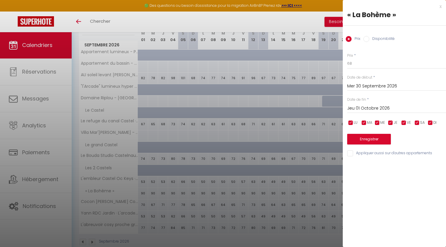
click at [439, 9] on div "x" at bounding box center [392, 6] width 99 height 7
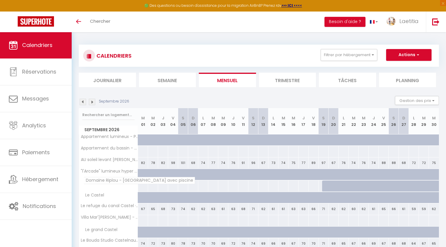
scroll to position [0, 0]
click at [83, 102] on img at bounding box center [83, 102] width 6 height 6
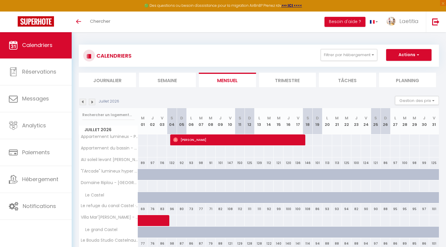
click at [83, 102] on img at bounding box center [83, 102] width 6 height 6
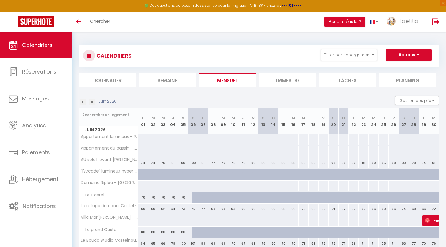
click at [83, 102] on img at bounding box center [83, 102] width 6 height 6
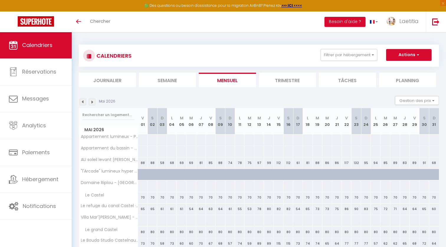
click at [83, 102] on img at bounding box center [83, 102] width 6 height 6
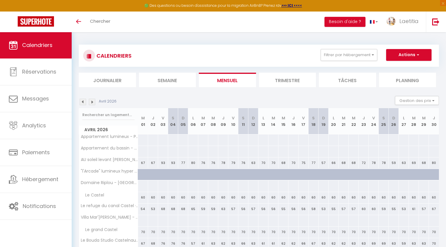
click at [83, 102] on img at bounding box center [83, 102] width 6 height 6
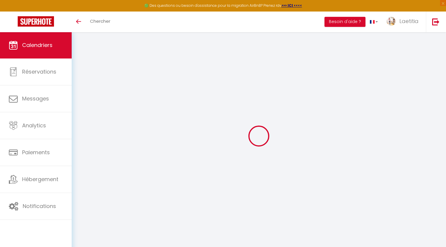
click at [83, 102] on div at bounding box center [259, 136] width 360 height 194
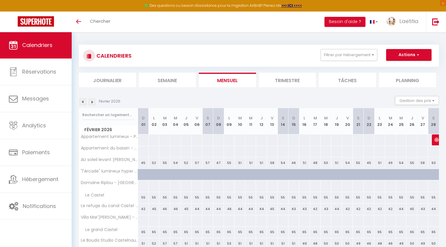
click at [83, 102] on img at bounding box center [83, 102] width 6 height 6
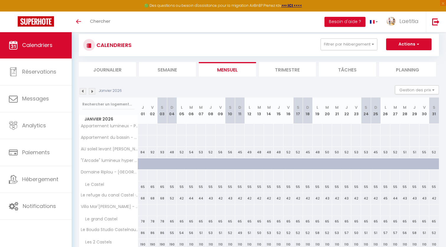
scroll to position [20, 0]
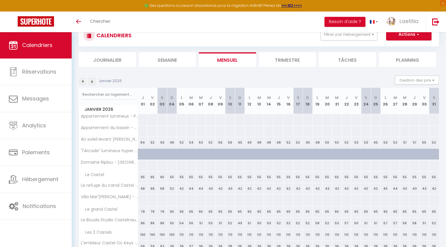
click at [82, 82] on img at bounding box center [83, 81] width 6 height 6
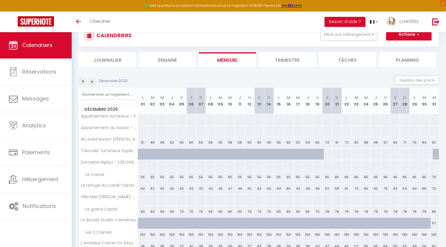
click at [82, 82] on img at bounding box center [83, 81] width 6 height 6
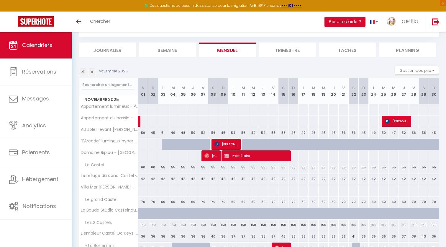
scroll to position [28, 0]
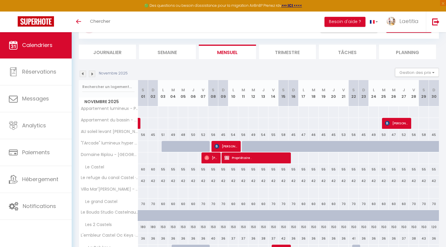
click at [82, 72] on img at bounding box center [83, 74] width 6 height 6
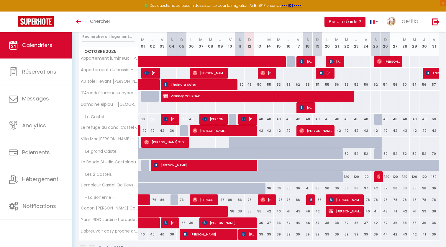
scroll to position [77, 0]
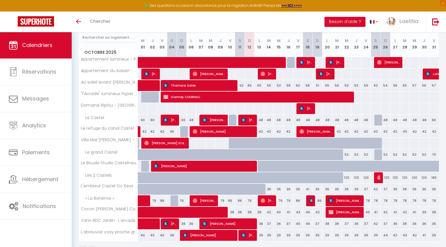
click at [310, 200] on img at bounding box center [311, 200] width 5 height 5
select select "OK"
select select "KO"
select select "0"
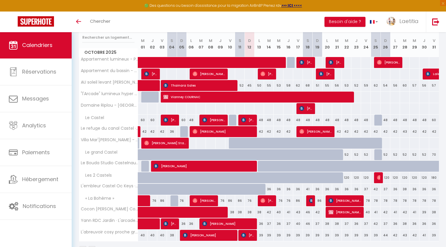
select select "1"
select select
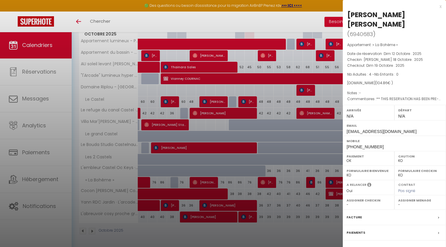
scroll to position [96, 0]
click at [362, 210] on div "Facture" at bounding box center [394, 217] width 103 height 15
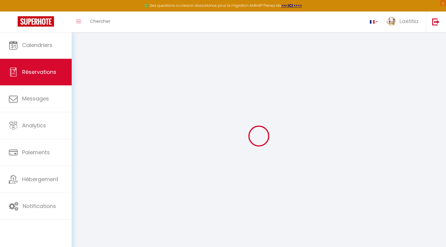
select select
checkbox input "false"
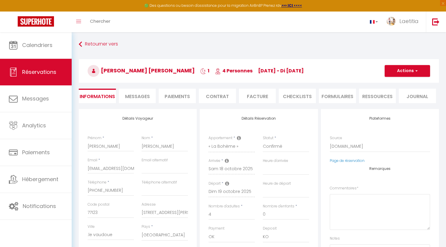
select select
checkbox input "false"
type textarea "** THIS RESERVATION HAS BEEN PRE-PAID ** Reservation has a cancellation grace p…"
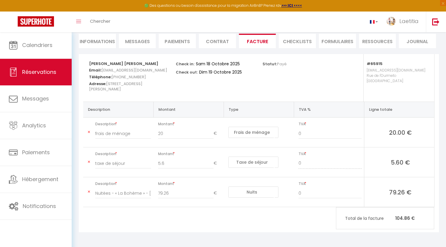
scroll to position [54, 0]
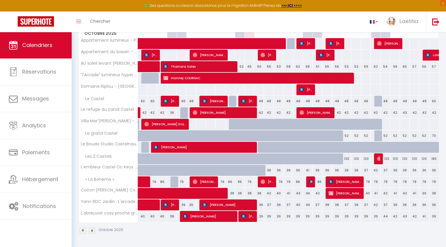
scroll to position [96, 0]
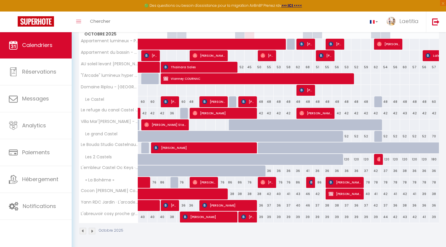
click at [351, 181] on span "[PERSON_NAME]" at bounding box center [345, 182] width 32 height 11
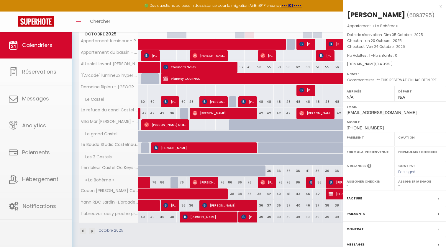
select select "OK"
select select "KO"
select select "0"
select select "1"
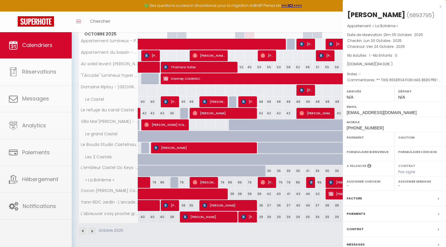
select select
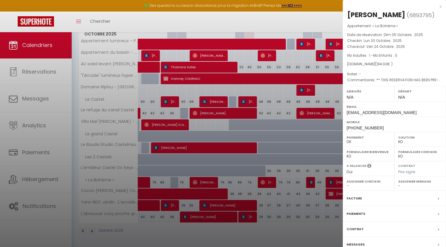
click at [355, 197] on label "Facture" at bounding box center [354, 198] width 15 height 6
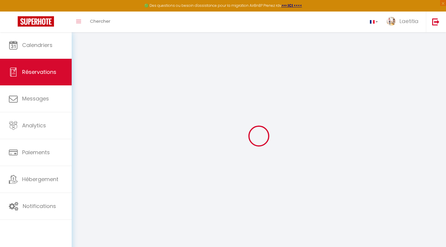
select select "cleaning"
select select "taxes"
select select
checkbox input "false"
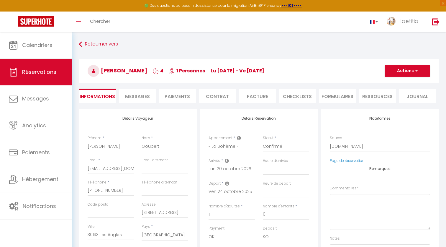
select select
checkbox input "false"
type textarea "** THIS RESERVATION HAS BEEN PRE-PAID ** Reservation has a cancellation grace p…"
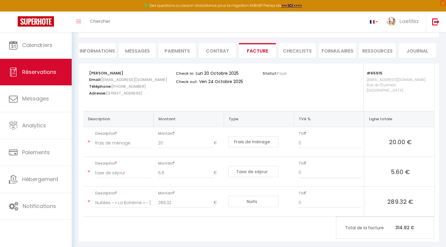
scroll to position [38, 0]
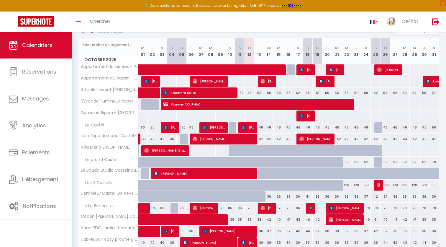
scroll to position [74, 0]
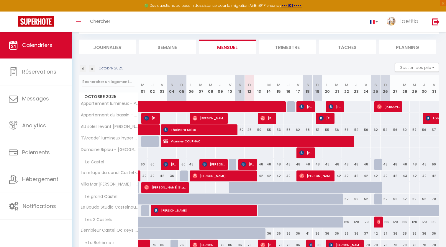
click at [92, 69] on img at bounding box center [92, 69] width 6 height 6
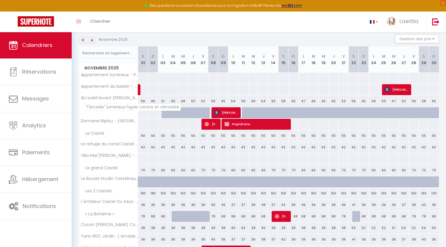
scroll to position [62, 0]
click at [92, 40] on img at bounding box center [92, 40] width 6 height 6
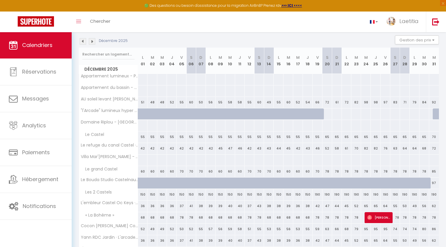
scroll to position [61, 0]
click at [92, 42] on img at bounding box center [92, 41] width 6 height 6
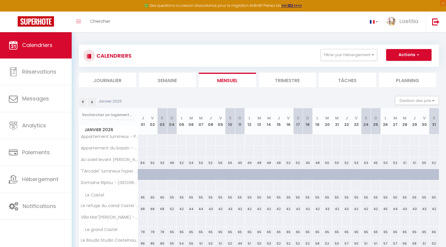
scroll to position [0, 0]
click at [92, 102] on img at bounding box center [92, 102] width 6 height 6
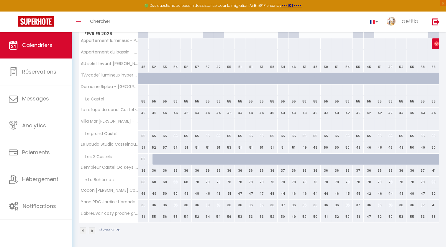
scroll to position [96, 0]
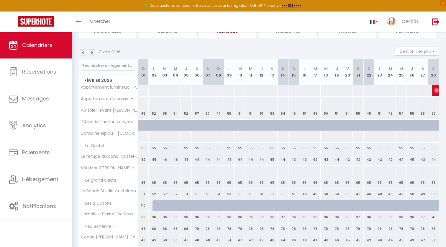
click at [92, 50] on img at bounding box center [92, 52] width 6 height 6
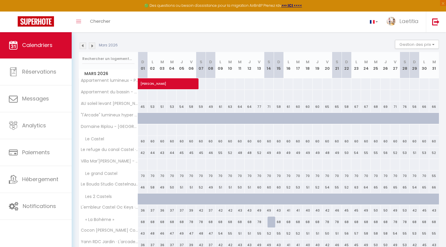
scroll to position [48, 0]
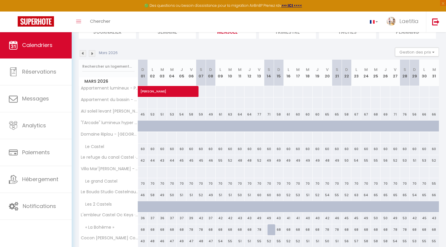
click at [91, 54] on img at bounding box center [92, 53] width 6 height 6
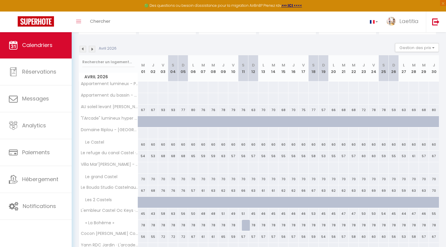
scroll to position [59, 0]
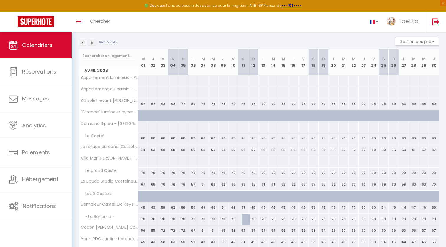
click at [91, 44] on img at bounding box center [92, 43] width 6 height 6
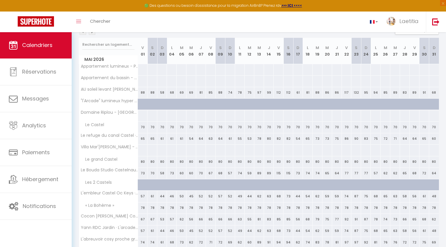
scroll to position [73, 0]
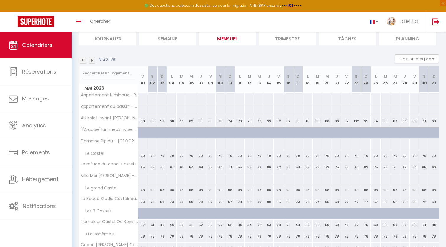
click at [92, 60] on img at bounding box center [92, 60] width 6 height 6
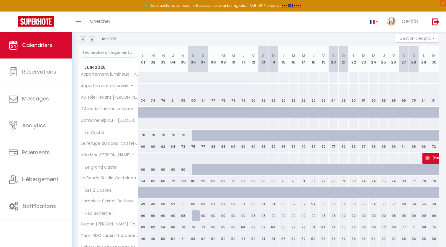
scroll to position [59, 0]
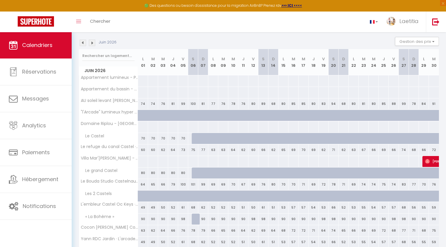
click at [92, 43] on img at bounding box center [92, 43] width 6 height 6
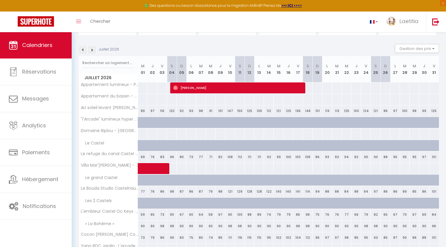
scroll to position [47, 0]
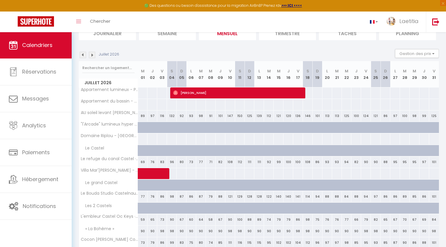
click at [94, 55] on img at bounding box center [92, 55] width 6 height 6
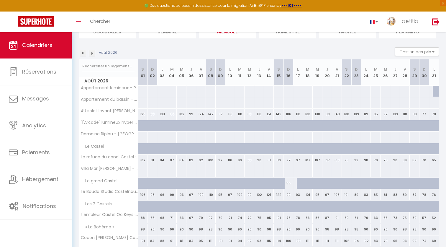
scroll to position [45, 0]
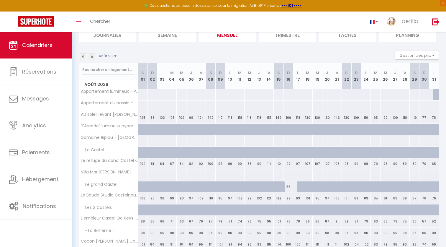
click at [92, 55] on img at bounding box center [92, 56] width 6 height 6
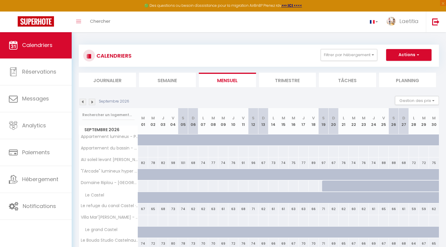
scroll to position [0, 0]
